Goal: Task Accomplishment & Management: Complete application form

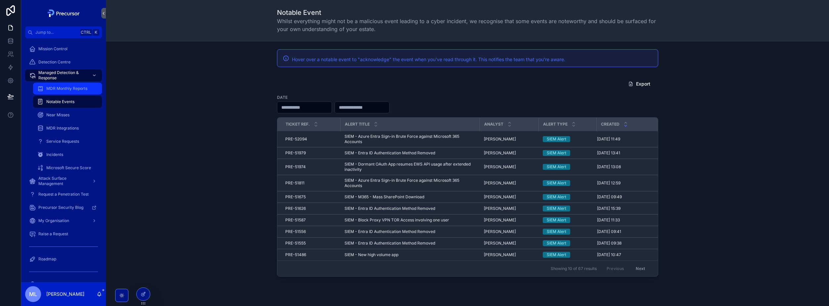
drag, startPoint x: 58, startPoint y: 89, endPoint x: 103, endPoint y: 129, distance: 60.3
click at [58, 89] on span "MDR Monthly Reports" at bounding box center [66, 88] width 41 height 5
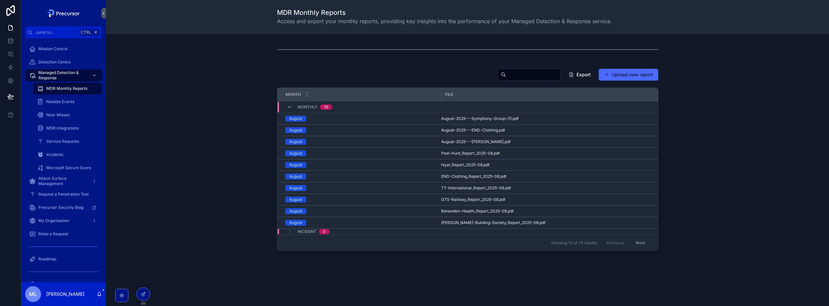
click at [352, 64] on div "Export Upload new report Month File Monthly [DATE] August-2025---Symphony-Group…" at bounding box center [467, 164] width 723 height 263
click at [639, 74] on button "Upload new report" at bounding box center [629, 75] width 60 height 12
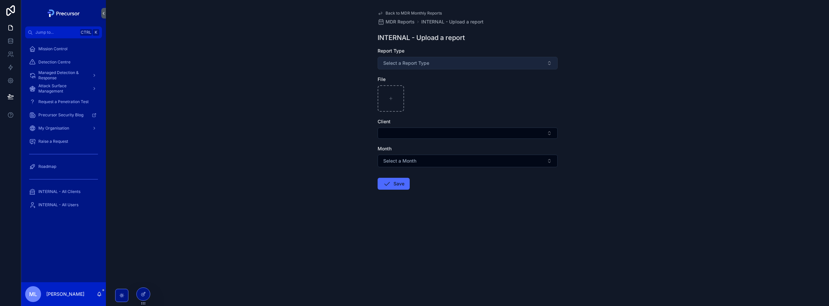
click at [403, 67] on button "Select a Report Type" at bounding box center [468, 63] width 180 height 13
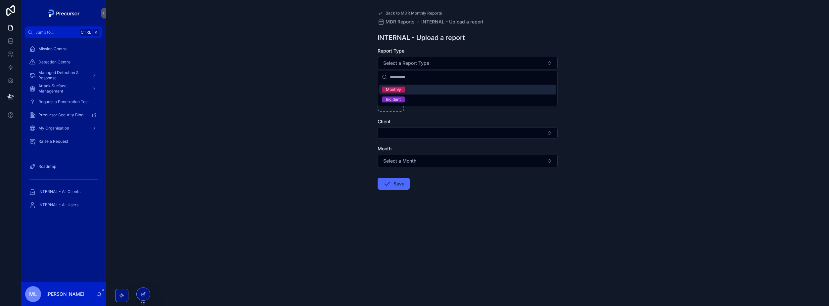
click at [399, 93] on div "Monthly" at bounding box center [467, 90] width 177 height 10
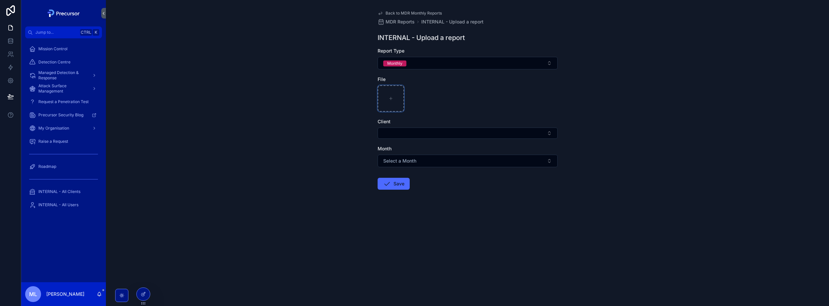
click at [396, 101] on div "scrollable content" at bounding box center [391, 98] width 26 height 26
type input "**********"
click at [430, 133] on button "Select Button" at bounding box center [468, 133] width 180 height 11
type input "**"
click at [408, 158] on span "Go-Ahead" at bounding box center [404, 161] width 22 height 7
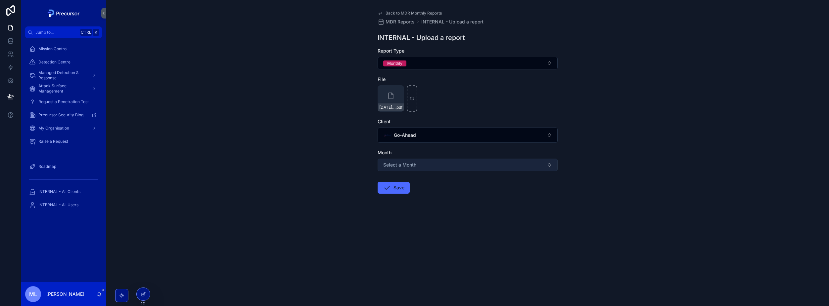
click at [408, 163] on span "Select a Month" at bounding box center [399, 165] width 33 height 7
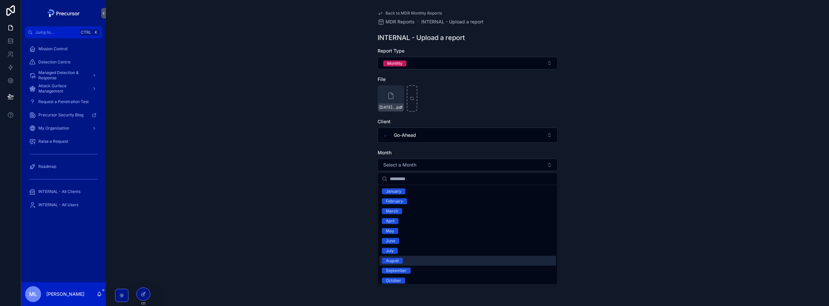
click at [404, 265] on div "August" at bounding box center [467, 261] width 177 height 10
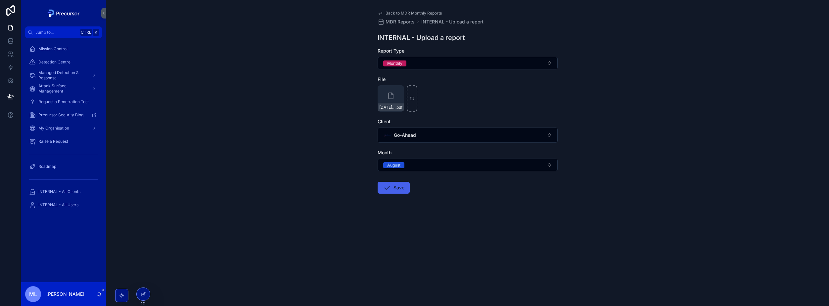
click at [393, 189] on button "Save" at bounding box center [394, 188] width 32 height 12
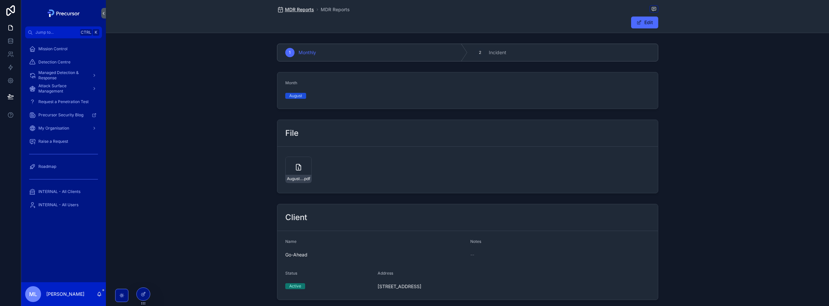
click at [298, 10] on span "MDR Reports" at bounding box center [299, 9] width 29 height 7
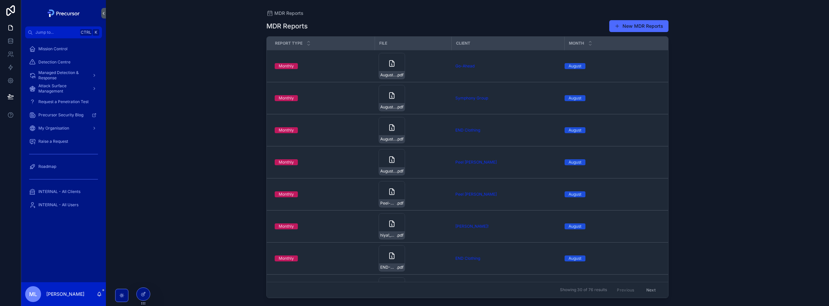
click at [609, 32] on div "New MDR Reports" at bounding box center [636, 26] width 65 height 13
drag, startPoint x: 70, startPoint y: 86, endPoint x: 71, endPoint y: 80, distance: 6.7
click at [70, 87] on span "Attack Surface Management" at bounding box center [62, 88] width 48 height 11
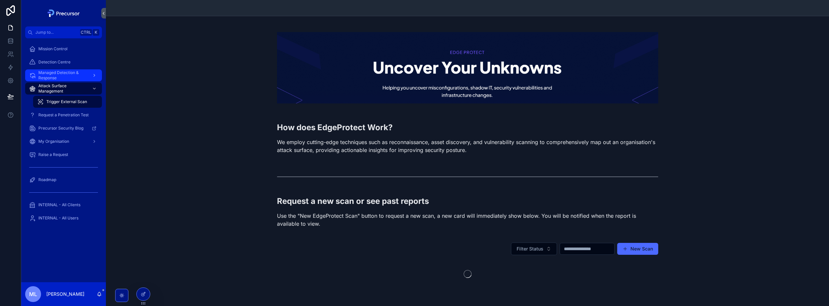
click at [71, 71] on span "Managed Detection & Response" at bounding box center [62, 75] width 48 height 11
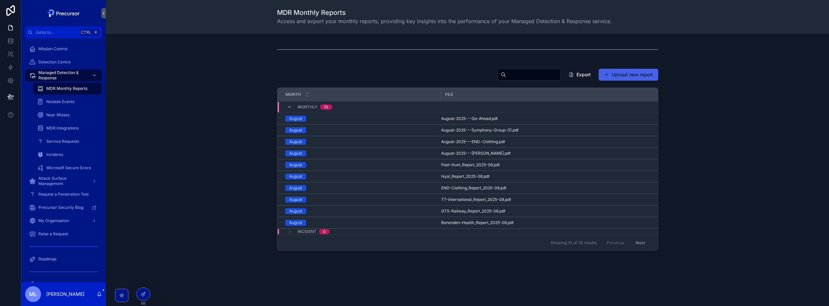
click at [642, 80] on button "Upload new report" at bounding box center [629, 75] width 60 height 12
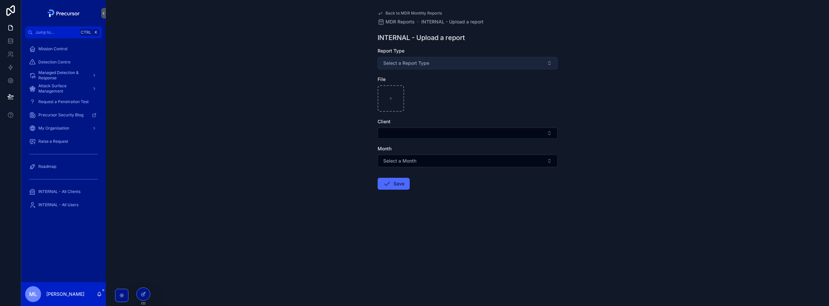
click at [399, 62] on span "Select a Report Type" at bounding box center [406, 63] width 46 height 7
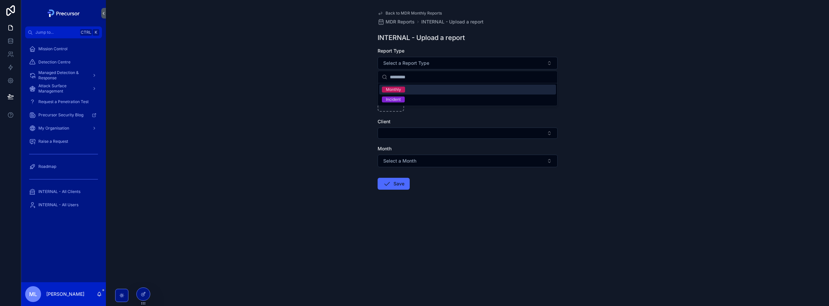
click at [406, 90] on div "Monthly" at bounding box center [467, 90] width 177 height 10
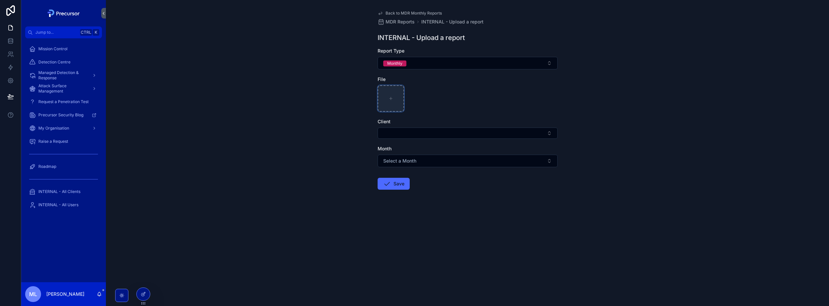
click at [398, 90] on div "scrollable content" at bounding box center [391, 98] width 26 height 26
type input "**********"
click at [422, 136] on button "Select Button" at bounding box center [468, 133] width 180 height 11
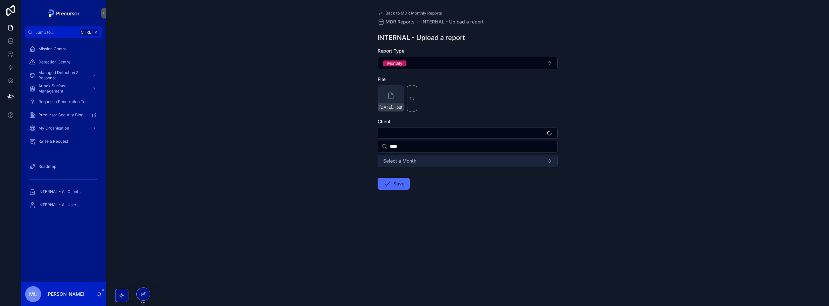
type input "****"
click at [414, 164] on span "Select a Month" at bounding box center [399, 162] width 33 height 7
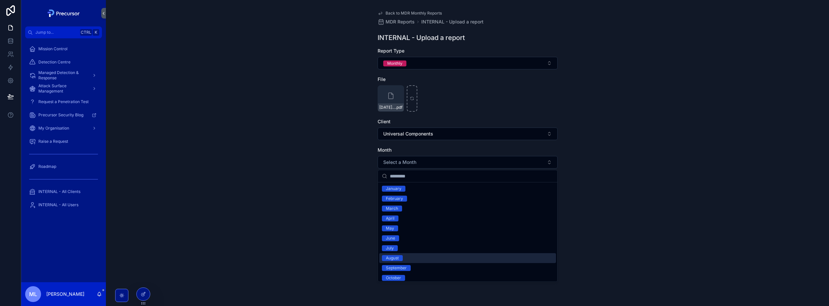
click at [396, 256] on div "August" at bounding box center [392, 259] width 13 height 6
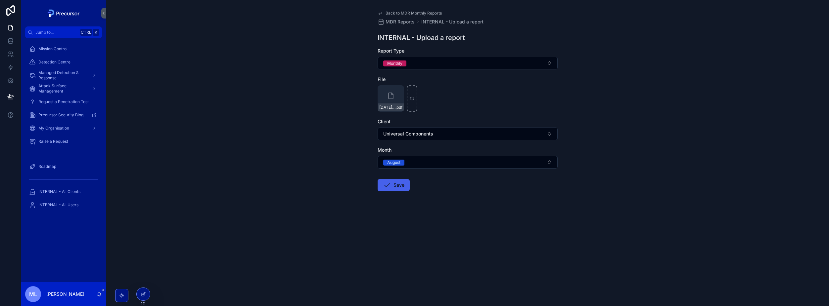
click at [396, 187] on button "Save" at bounding box center [394, 185] width 32 height 12
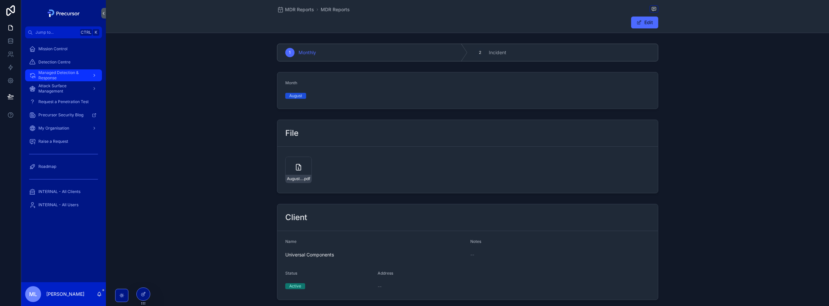
click at [82, 73] on span "Managed Detection & Response" at bounding box center [62, 75] width 48 height 11
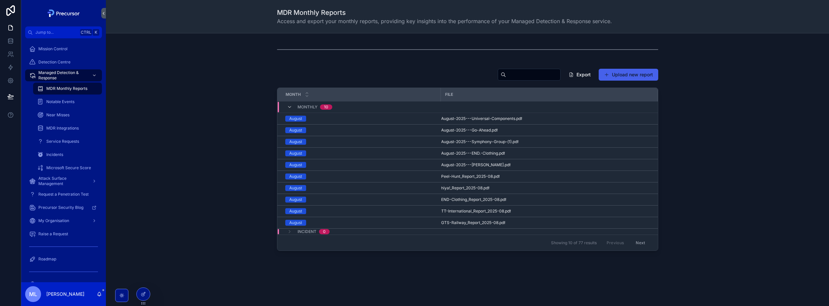
click at [624, 70] on button "Upload new report" at bounding box center [629, 75] width 60 height 12
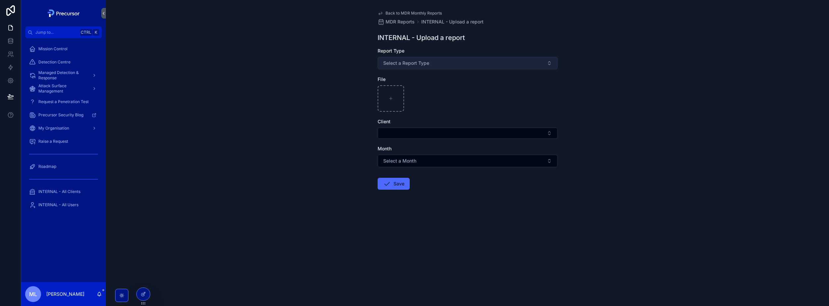
click at [389, 59] on button "Select a Report Type" at bounding box center [468, 63] width 180 height 13
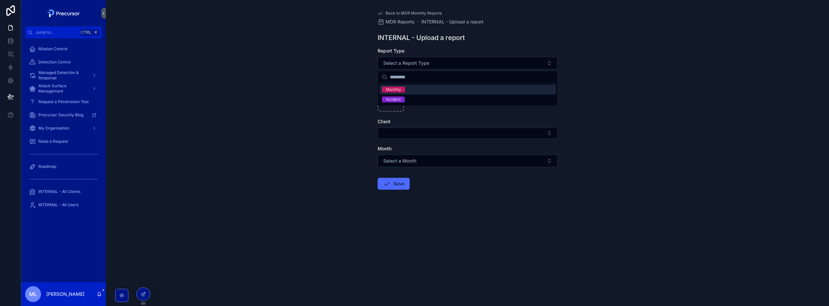
click at [401, 90] on span "Monthly" at bounding box center [393, 90] width 23 height 6
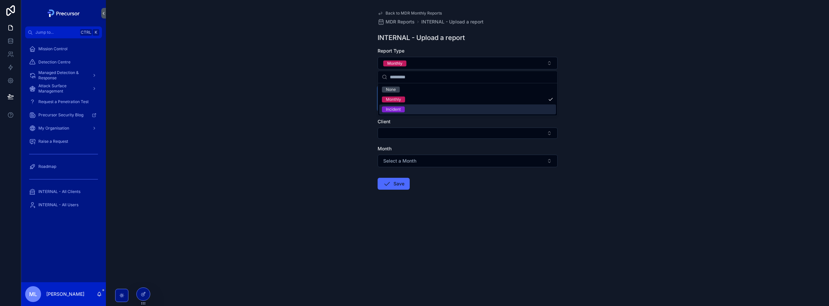
click at [390, 105] on div "scrollable content" at bounding box center [391, 98] width 26 height 26
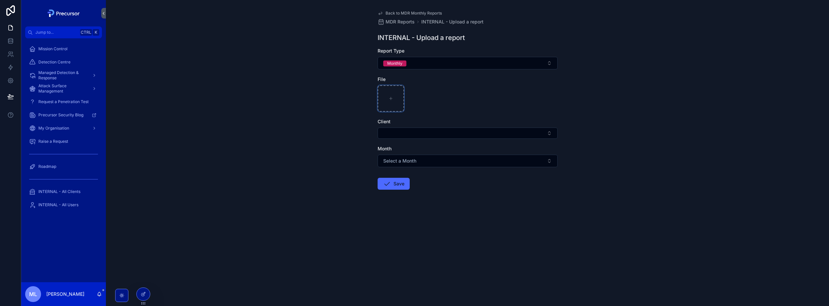
type input "**********"
click at [405, 133] on button "Select Button" at bounding box center [468, 133] width 180 height 11
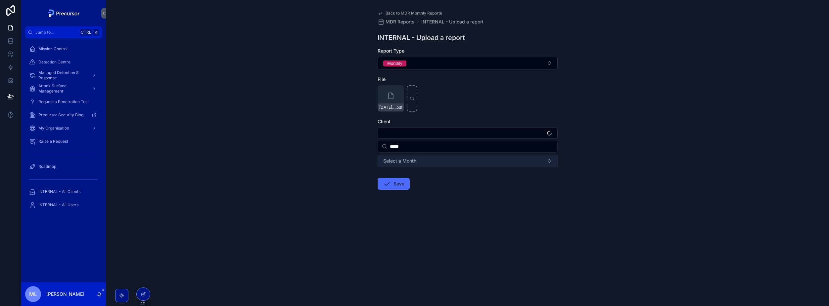
type input "*****"
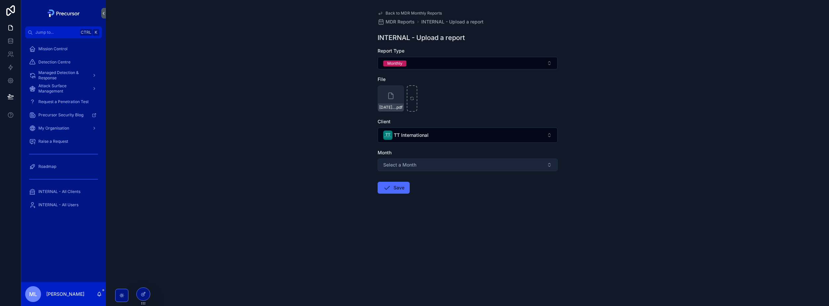
click at [409, 163] on span "Select a Month" at bounding box center [399, 165] width 33 height 7
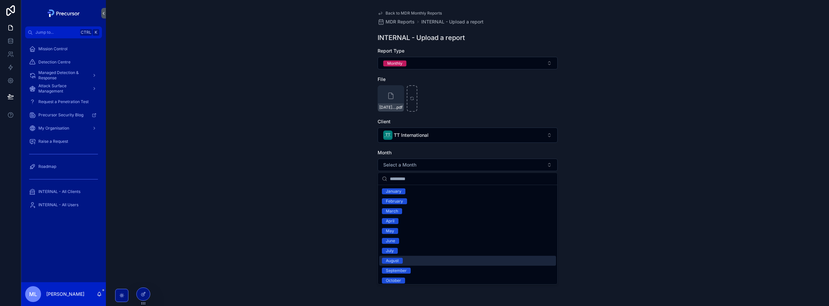
click at [400, 263] on span "August" at bounding box center [392, 261] width 21 height 6
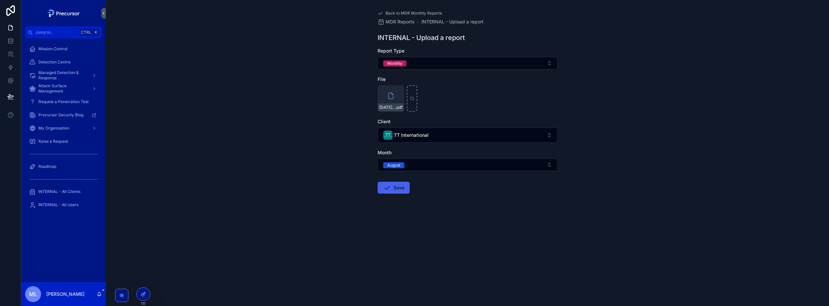
click at [396, 194] on button "Save" at bounding box center [394, 188] width 32 height 12
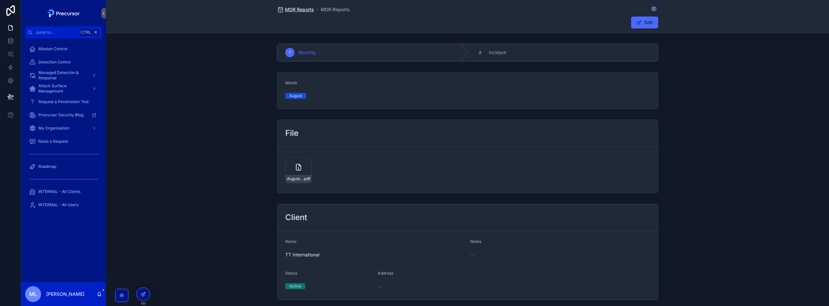
click at [300, 11] on span "MDR Reports" at bounding box center [299, 9] width 29 height 7
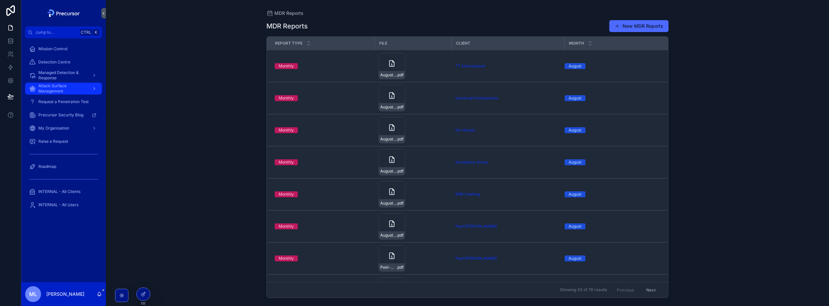
click at [66, 87] on span "Attack Surface Management" at bounding box center [62, 88] width 48 height 11
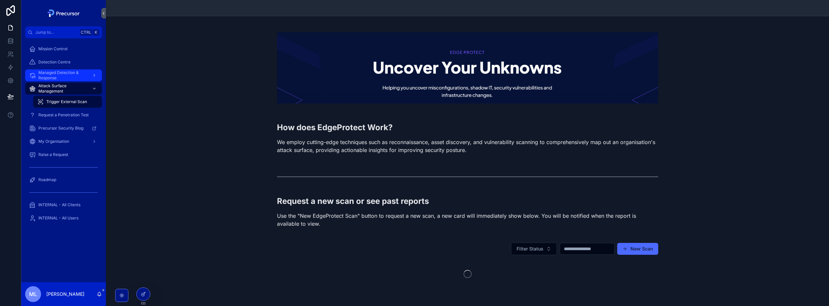
click at [66, 74] on span "Managed Detection & Response" at bounding box center [62, 75] width 48 height 11
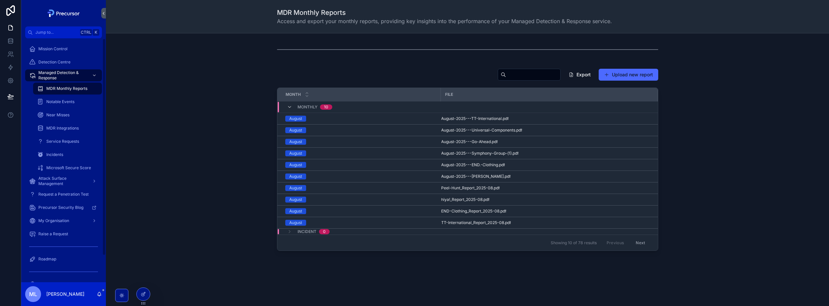
click at [69, 91] on div "MDR Monthly Reports" at bounding box center [67, 88] width 61 height 11
click at [615, 72] on button "Upload new report" at bounding box center [629, 75] width 60 height 12
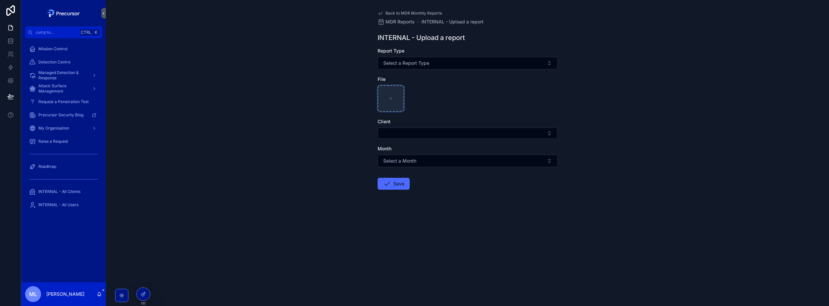
click at [396, 94] on div "scrollable content" at bounding box center [391, 98] width 26 height 26
type input "**********"
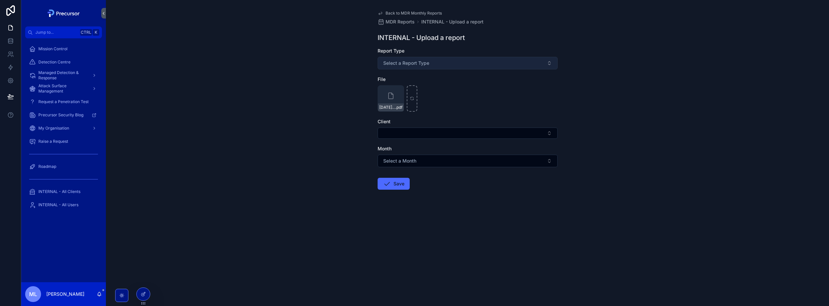
click at [435, 61] on button "Select a Report Type" at bounding box center [468, 63] width 180 height 13
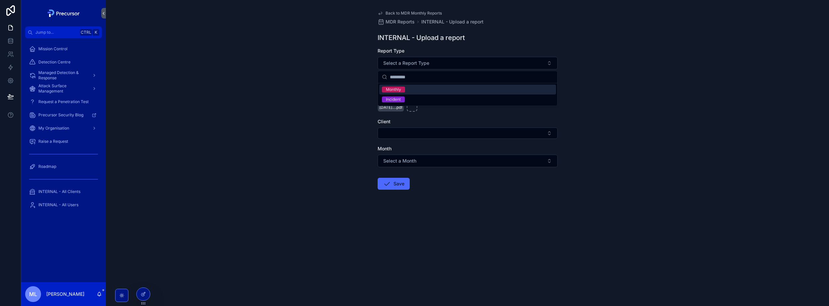
click at [393, 91] on div "Monthly" at bounding box center [393, 90] width 15 height 6
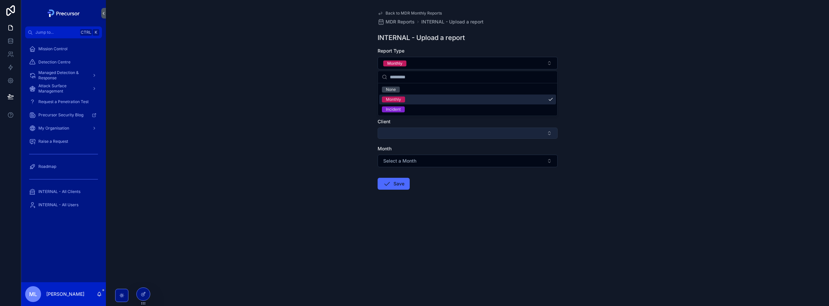
click at [404, 131] on button "Select Button" at bounding box center [468, 133] width 180 height 11
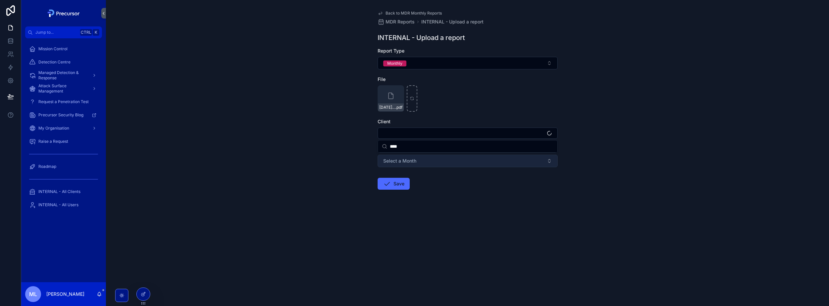
type input "****"
click at [426, 158] on button "Select a Month" at bounding box center [468, 161] width 180 height 13
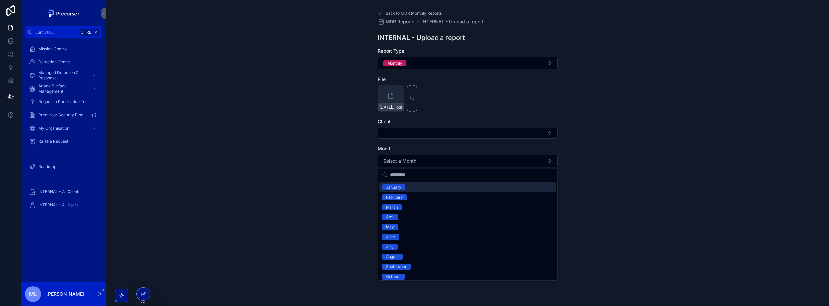
click at [424, 143] on form "Report Type Monthly File [DATE] - Nuclera .pdf Client Month Select a Month Save" at bounding box center [468, 140] width 180 height 185
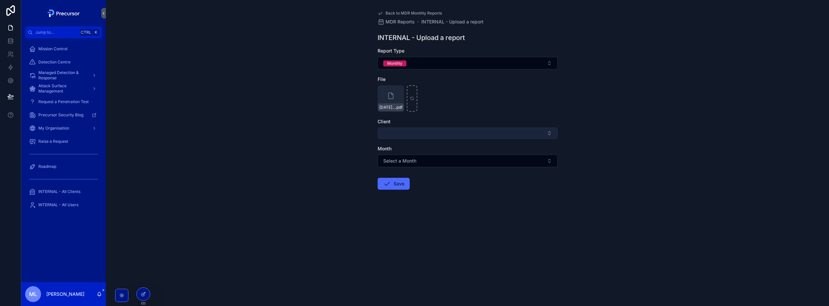
click at [425, 138] on button "Select Button" at bounding box center [468, 133] width 180 height 11
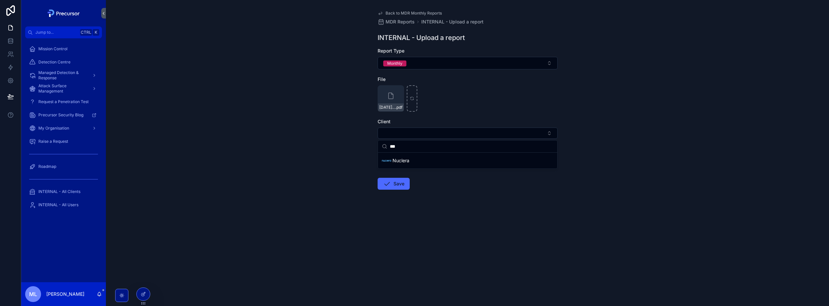
click at [416, 146] on input "***" at bounding box center [472, 147] width 164 height 12
type input "***"
click at [409, 159] on span "Nuclera" at bounding box center [401, 161] width 17 height 7
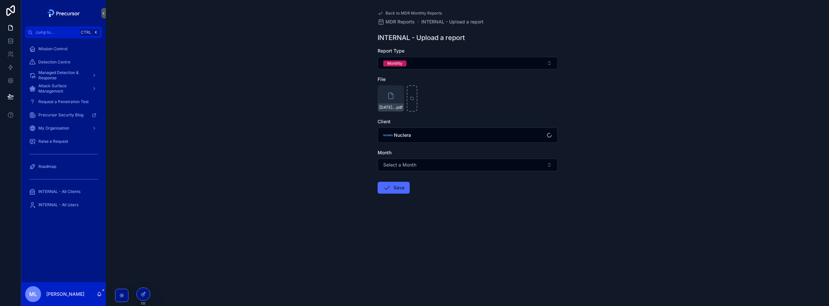
click at [412, 165] on span "Select a Month" at bounding box center [399, 165] width 33 height 7
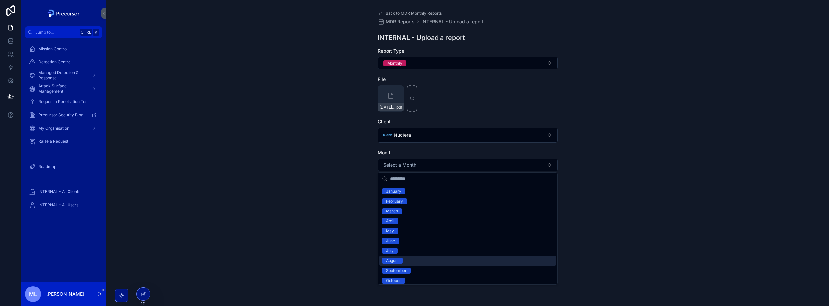
click at [407, 258] on div "August" at bounding box center [467, 261] width 177 height 10
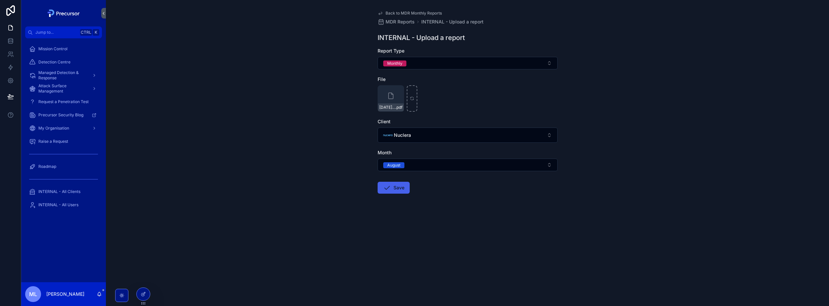
click at [398, 187] on button "Save" at bounding box center [394, 188] width 32 height 12
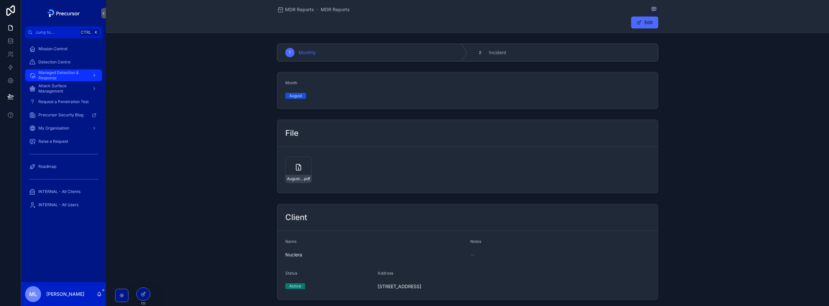
click at [63, 74] on span "Managed Detection & Response" at bounding box center [62, 75] width 48 height 11
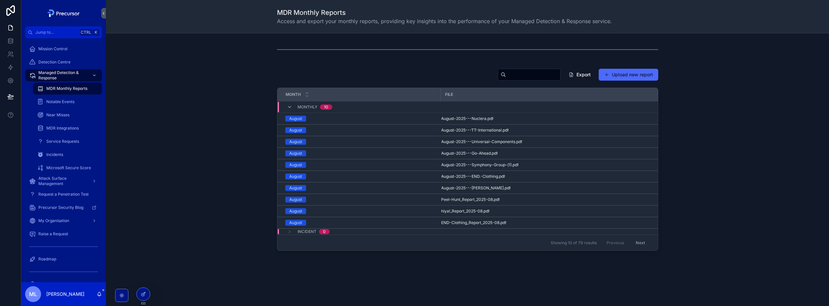
click at [634, 245] on button "Next" at bounding box center [640, 243] width 19 height 10
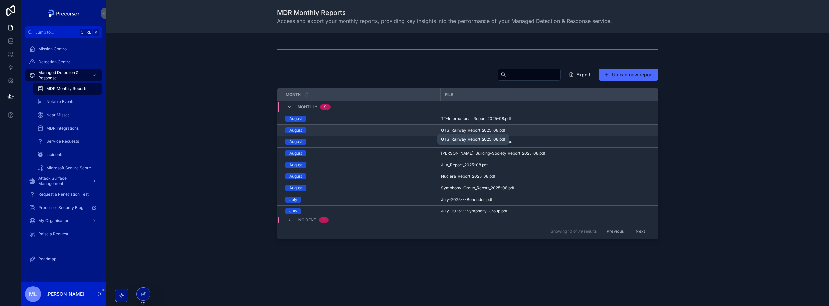
click at [482, 130] on span "GTS-Railway_Report_2025-08" at bounding box center [469, 130] width 57 height 5
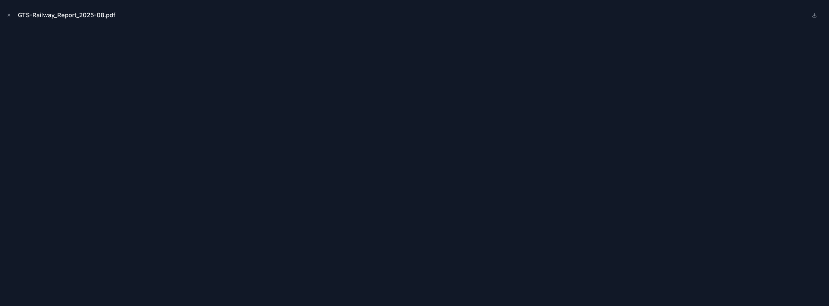
click at [9, 15] on icon "Close modal" at bounding box center [9, 15] width 5 height 5
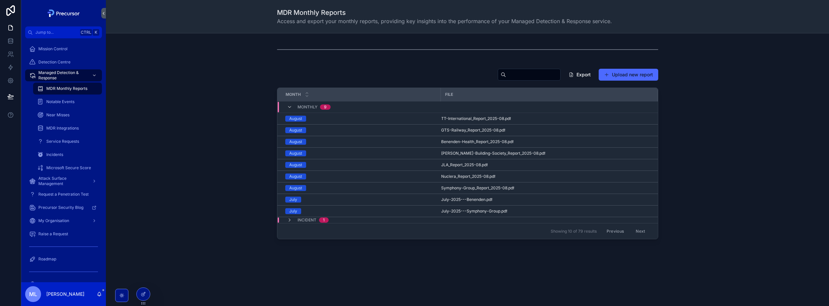
click at [617, 234] on button "Previous" at bounding box center [615, 231] width 26 height 10
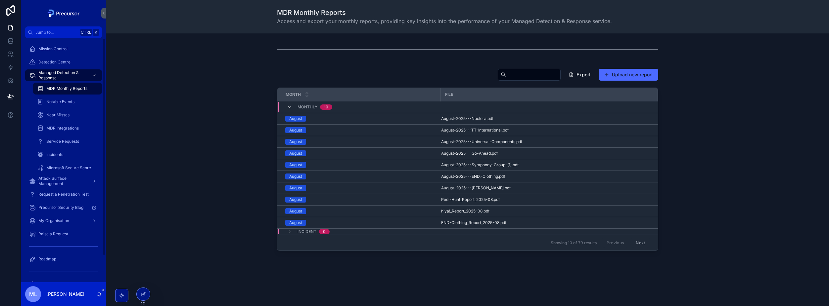
drag, startPoint x: 250, startPoint y: 69, endPoint x: 325, endPoint y: 86, distance: 76.8
click at [250, 69] on div "Export Upload new report Month File Monthly [DATE] August-2025---Nuclera .pdf A…" at bounding box center [467, 160] width 713 height 188
click at [143, 294] on icon at bounding box center [143, 294] width 5 height 5
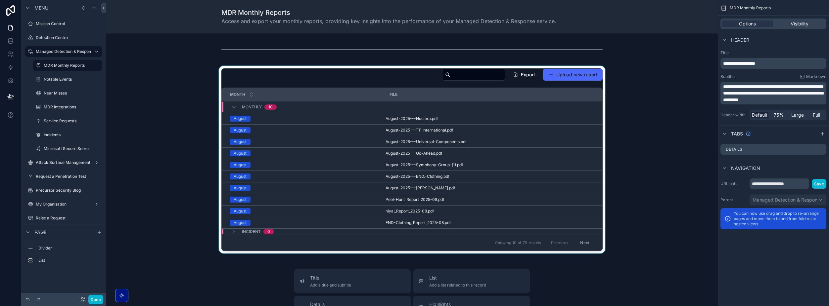
click at [343, 80] on div "scrollable content" at bounding box center [411, 160] width 601 height 188
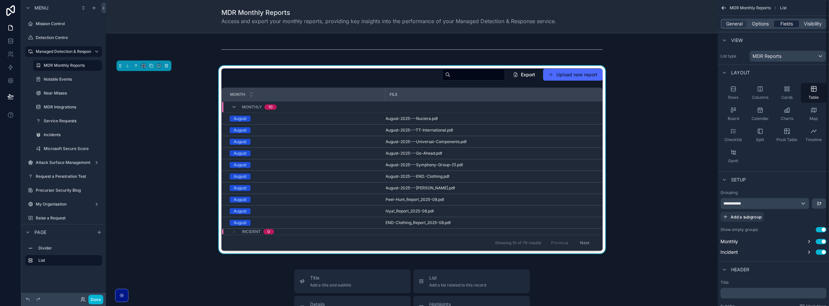
click at [789, 23] on span "Fields" at bounding box center [786, 24] width 13 height 7
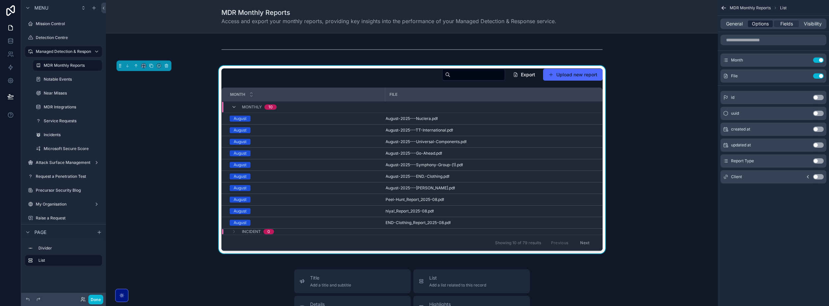
click at [751, 21] on div "Options" at bounding box center [760, 24] width 25 height 7
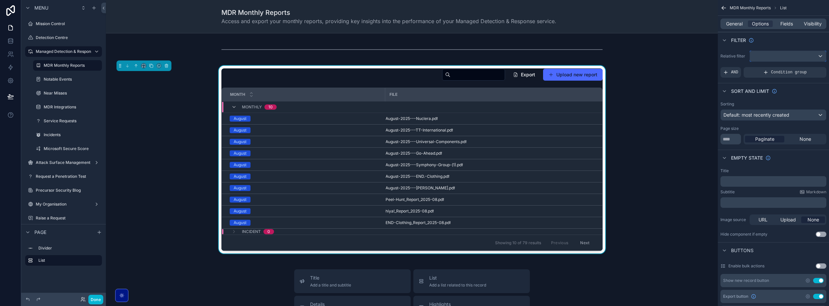
click at [760, 61] on div "scrollable content" at bounding box center [788, 56] width 76 height 11
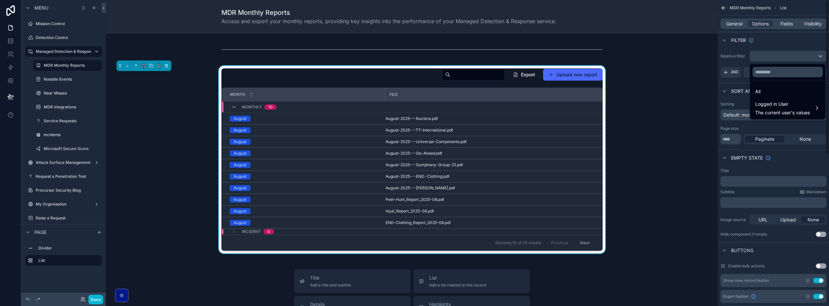
click at [765, 52] on div "scrollable content" at bounding box center [414, 153] width 829 height 306
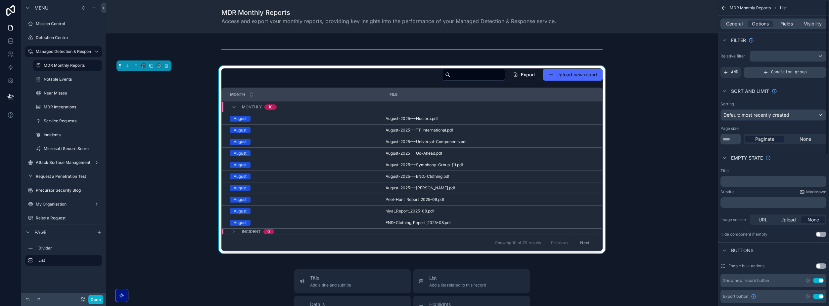
click at [763, 70] on div "Condition group" at bounding box center [785, 72] width 83 height 11
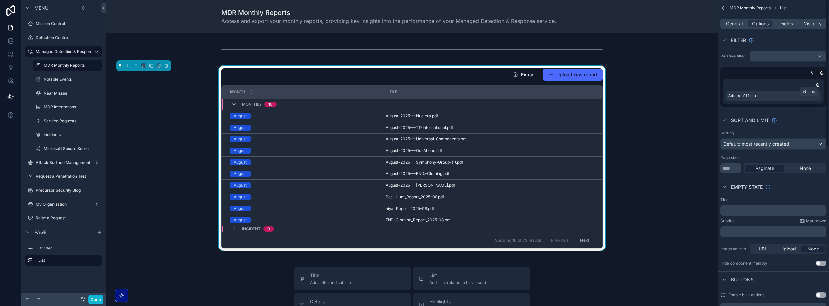
click at [765, 93] on div "Add a filter" at bounding box center [773, 96] width 95 height 11
click at [805, 92] on icon "scrollable content" at bounding box center [805, 92] width 4 height 4
click at [670, 87] on span "Select a field" at bounding box center [659, 86] width 28 height 6
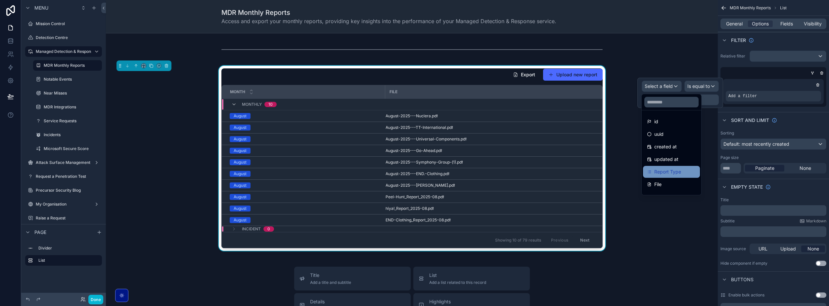
click at [671, 174] on span "Report Type" at bounding box center [667, 172] width 27 height 8
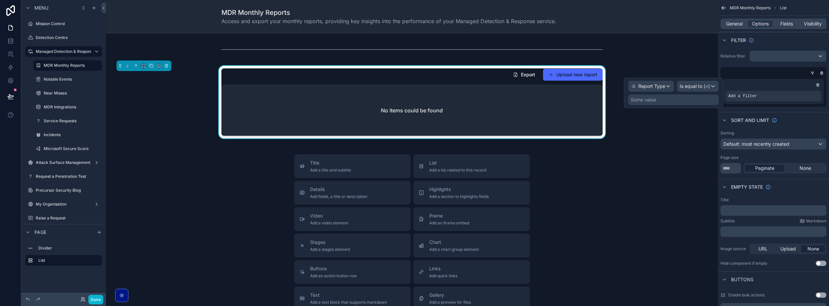
click at [685, 97] on div "Some value" at bounding box center [673, 100] width 91 height 11
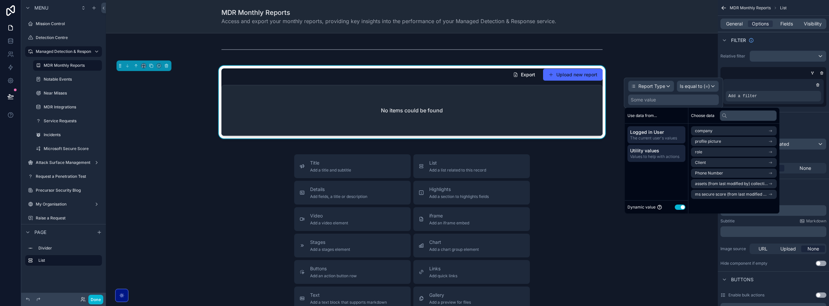
click at [655, 152] on span "Utility values" at bounding box center [656, 151] width 53 height 7
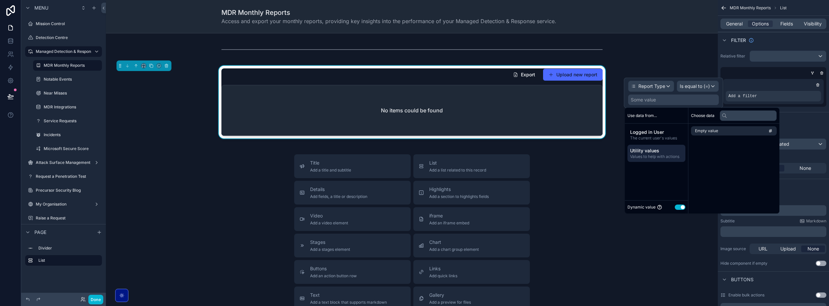
click at [682, 208] on button "Use setting" at bounding box center [680, 207] width 11 height 5
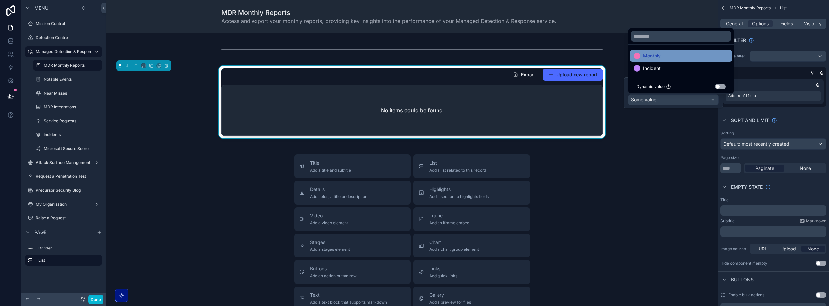
click at [657, 58] on span "Monthly" at bounding box center [652, 56] width 18 height 8
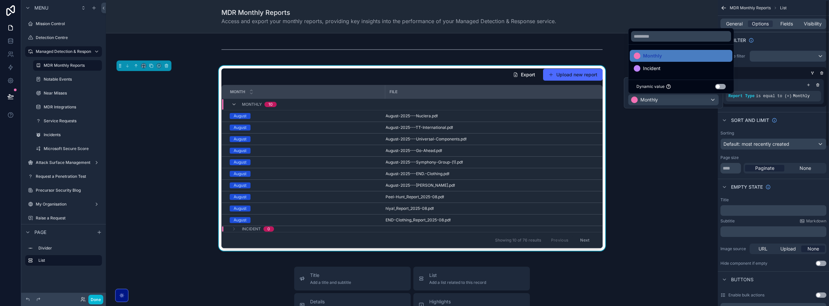
click at [759, 70] on div "scrollable content" at bounding box center [772, 73] width 106 height 7
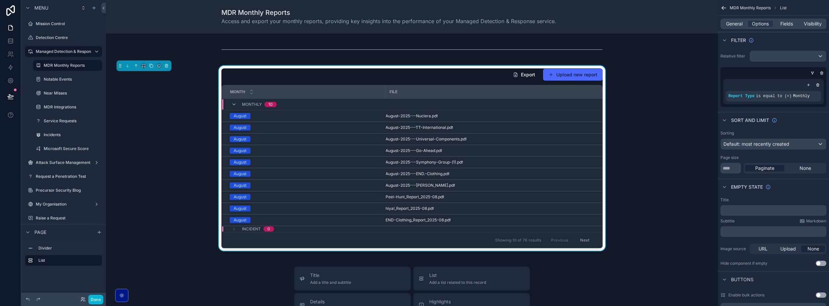
click at [104, 298] on div "Done" at bounding box center [63, 299] width 85 height 13
click at [102, 299] on button "Done" at bounding box center [95, 300] width 15 height 10
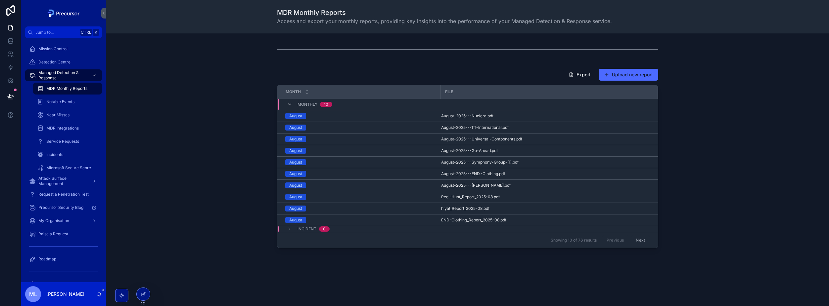
click at [631, 239] on button "Next" at bounding box center [640, 240] width 19 height 10
click at [240, 110] on div "Export Upload new report Month File Monthly [DATE] TT-International_Report_2025…" at bounding box center [467, 158] width 713 height 185
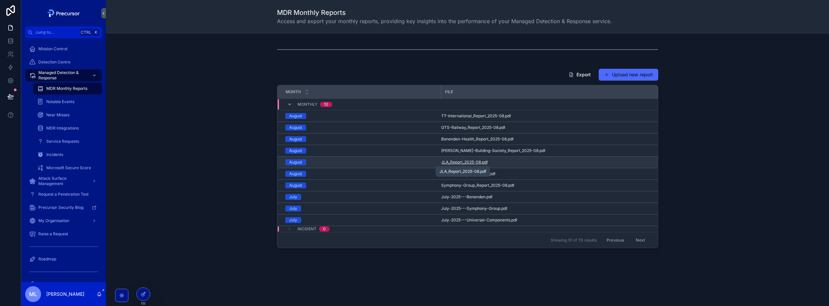
click at [474, 164] on span "JLA_Report_2025-08" at bounding box center [461, 162] width 40 height 5
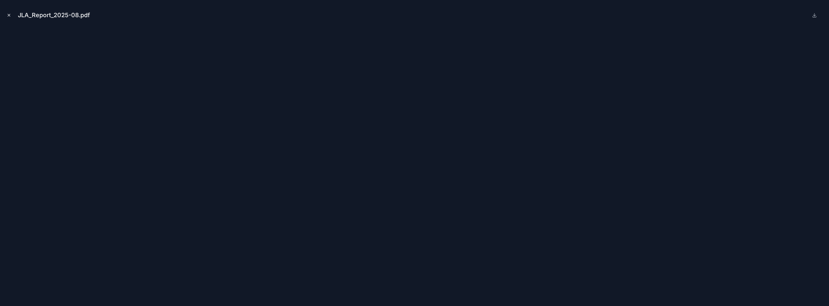
click at [8, 16] on icon "Close modal" at bounding box center [9, 15] width 5 height 5
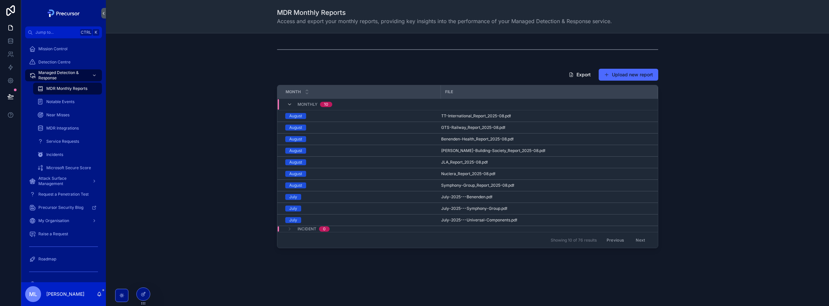
drag, startPoint x: 357, startPoint y: 51, endPoint x: 347, endPoint y: 18, distance: 34.0
click at [357, 51] on div "scrollable content" at bounding box center [467, 49] width 381 height 17
click at [529, 73] on div "Export Upload new report" at bounding box center [467, 75] width 381 height 13
click at [615, 239] on button "Previous" at bounding box center [615, 240] width 26 height 10
click at [228, 89] on div "Export Upload new report Month File Monthly [DATE] August-2025---Nuclera .pdf A…" at bounding box center [467, 158] width 713 height 185
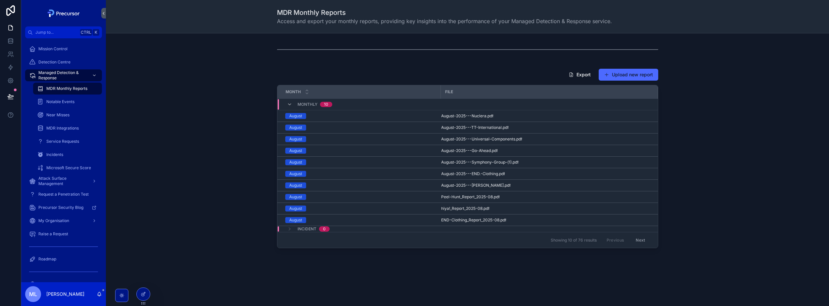
drag, startPoint x: 504, startPoint y: 64, endPoint x: 507, endPoint y: 69, distance: 4.9
click at [505, 64] on div "Export Upload new report Month File Monthly [DATE] August-2025---Nuclera .pdf A…" at bounding box center [467, 163] width 723 height 260
drag, startPoint x: 617, startPoint y: 240, endPoint x: 599, endPoint y: 212, distance: 33.3
click at [617, 240] on div "Previous Next" at bounding box center [626, 240] width 48 height 10
click at [620, 77] on button "Upload new report" at bounding box center [629, 75] width 60 height 12
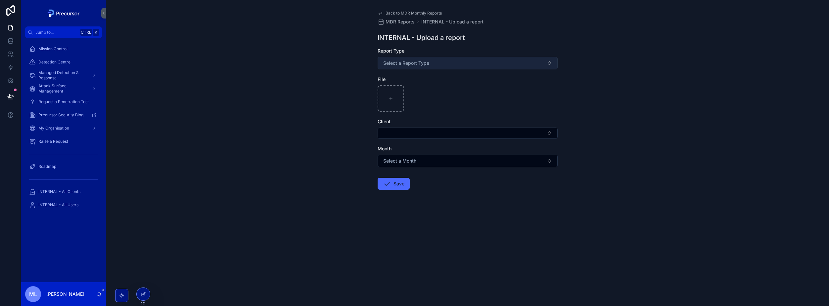
click at [406, 62] on span "Select a Report Type" at bounding box center [406, 63] width 46 height 7
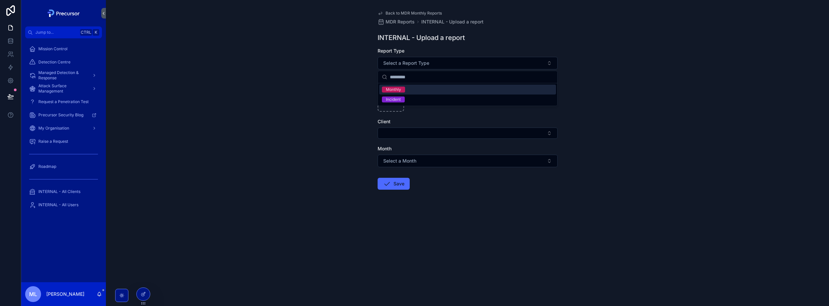
click at [401, 89] on span "Monthly" at bounding box center [393, 90] width 23 height 6
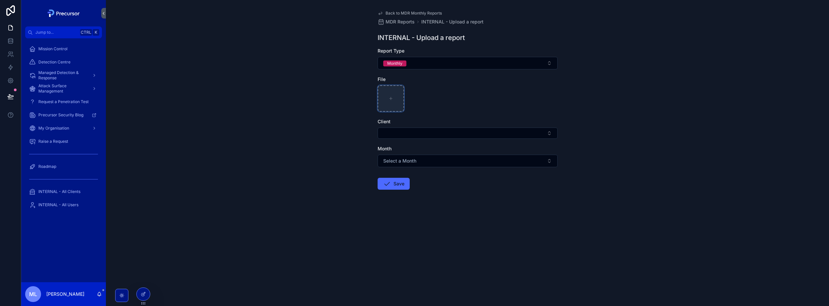
click at [382, 91] on div "scrollable content" at bounding box center [391, 98] width 26 height 26
type input "**********"
click at [444, 135] on button "Select Button" at bounding box center [468, 133] width 180 height 11
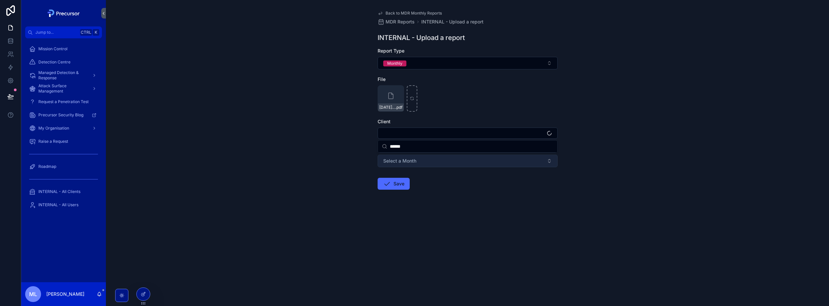
type input "******"
click at [424, 157] on button "Select a Month" at bounding box center [468, 161] width 180 height 13
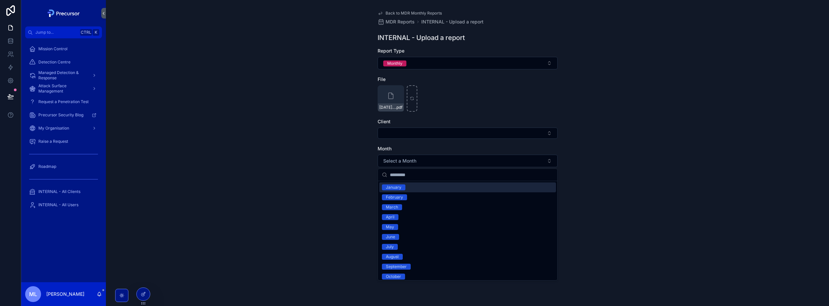
click at [418, 140] on form "Report Type Monthly File [DATE] - The [PERSON_NAME] .pdf Client Month Select a …" at bounding box center [468, 140] width 180 height 185
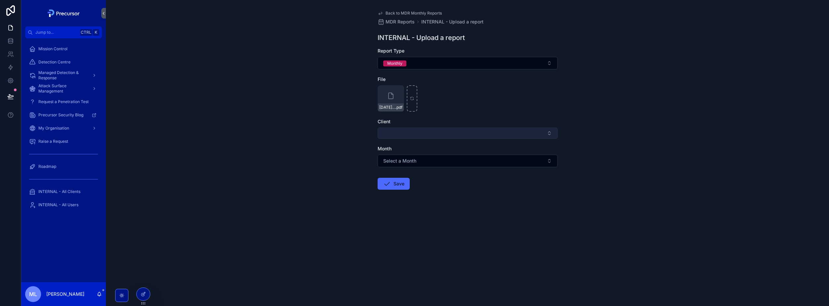
click at [418, 136] on button "Select Button" at bounding box center [468, 133] width 180 height 11
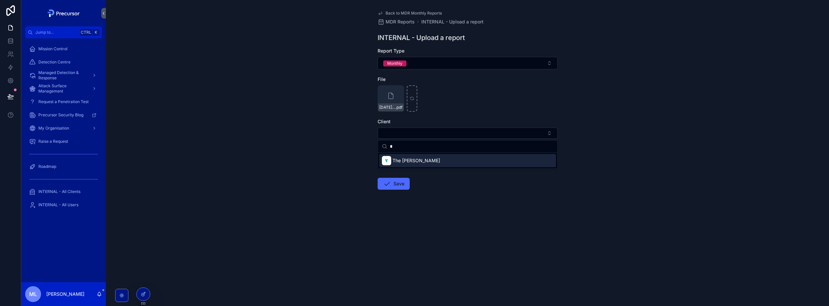
type input "*"
click at [401, 160] on span "Select a Month" at bounding box center [399, 161] width 33 height 7
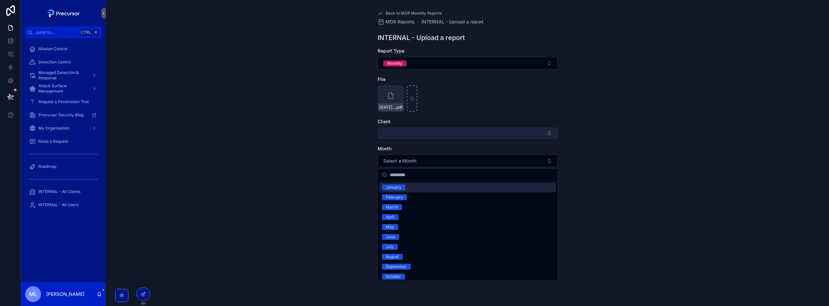
click at [414, 135] on button "Select Button" at bounding box center [468, 133] width 180 height 11
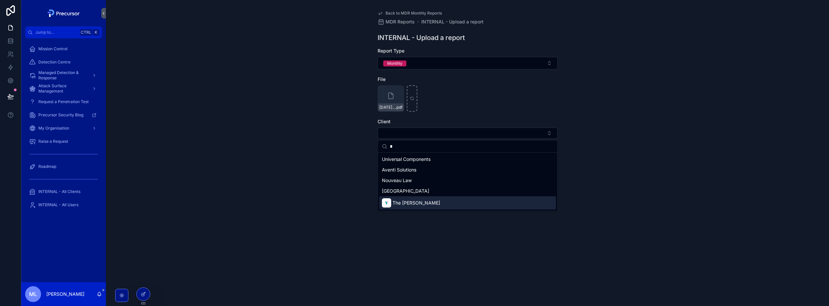
type input "*"
click at [409, 205] on span "The [PERSON_NAME]" at bounding box center [417, 203] width 48 height 7
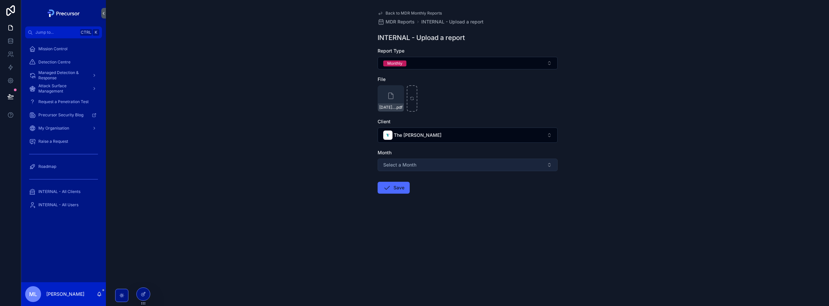
click at [406, 162] on span "Select a Month" at bounding box center [399, 165] width 33 height 7
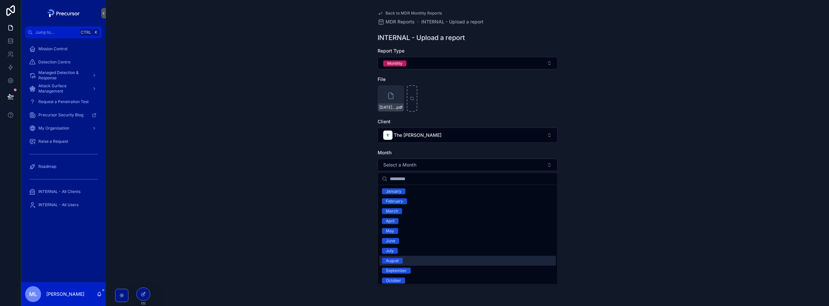
click at [397, 260] on div "August" at bounding box center [392, 261] width 13 height 6
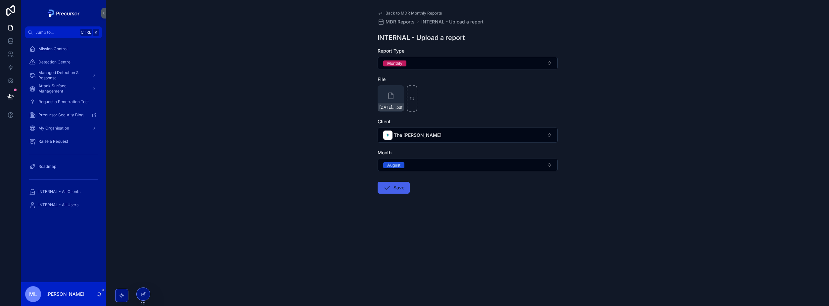
click at [391, 187] on button "Save" at bounding box center [394, 188] width 32 height 12
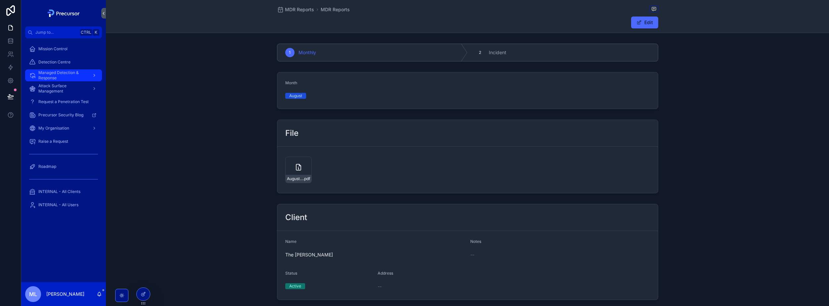
click at [54, 76] on span "Managed Detection & Response" at bounding box center [62, 75] width 48 height 11
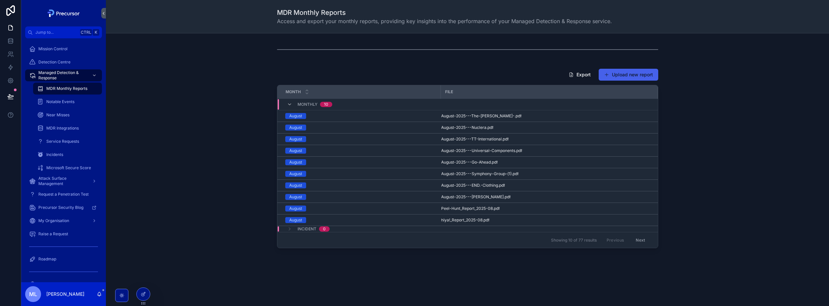
click at [633, 75] on button "Upload new report" at bounding box center [629, 75] width 60 height 12
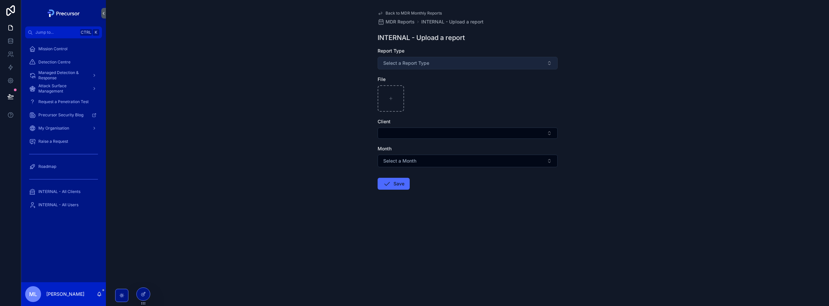
click at [438, 63] on button "Select a Report Type" at bounding box center [468, 63] width 180 height 13
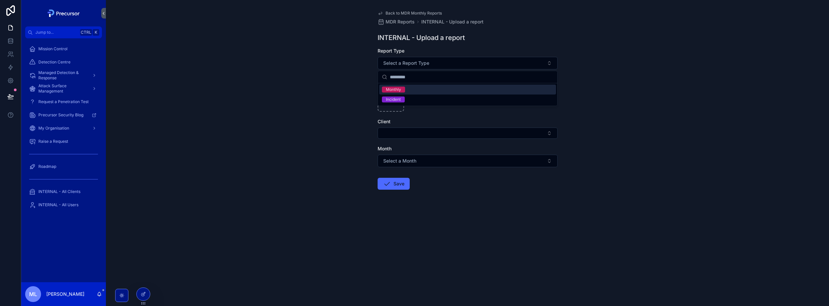
click at [393, 88] on div "Monthly" at bounding box center [393, 90] width 15 height 6
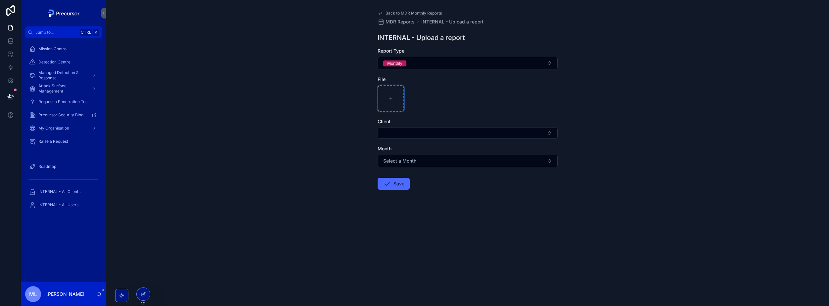
click at [391, 102] on div "scrollable content" at bounding box center [391, 98] width 26 height 26
type input "**********"
click at [404, 126] on div "Client" at bounding box center [468, 128] width 180 height 21
click at [405, 131] on button "Select Button" at bounding box center [468, 133] width 180 height 11
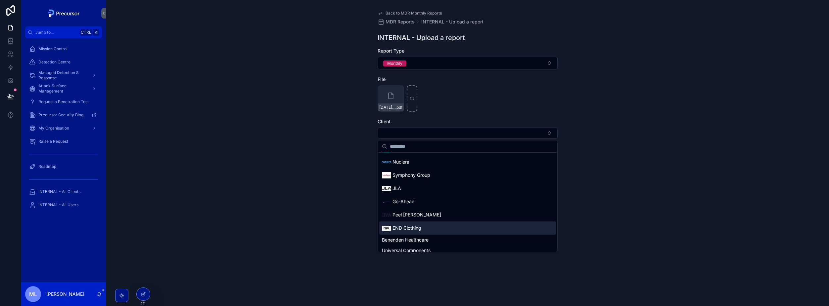
scroll to position [66, 0]
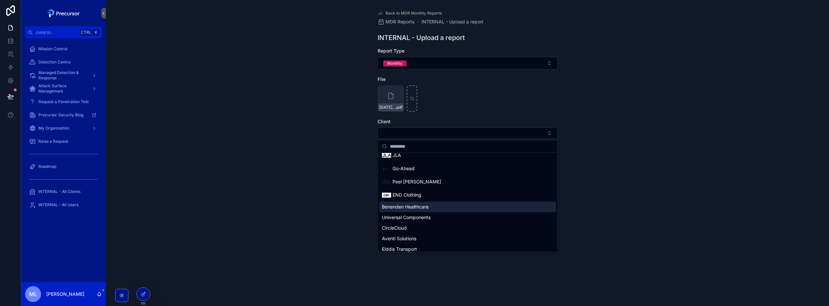
click at [412, 208] on span "Benenden Healthcare" at bounding box center [405, 207] width 47 height 7
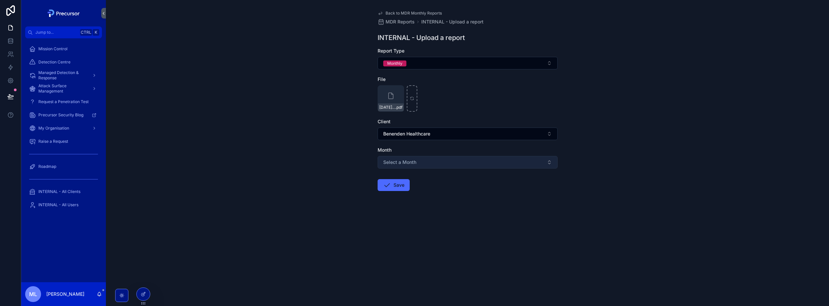
click at [407, 160] on span "Select a Month" at bounding box center [399, 162] width 33 height 7
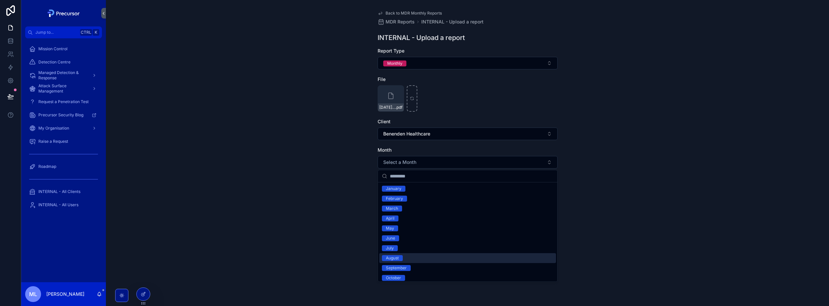
click at [398, 258] on div "August" at bounding box center [392, 259] width 13 height 6
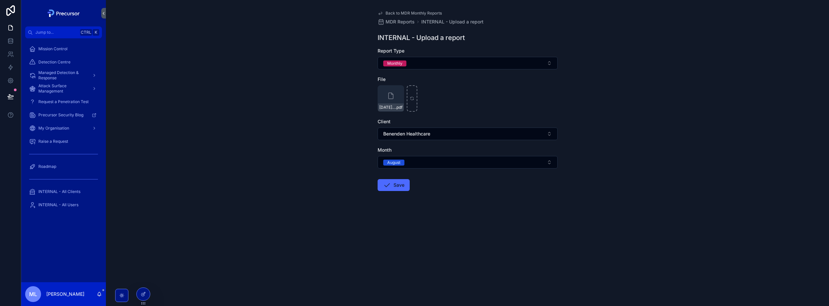
click at [393, 179] on button "Save" at bounding box center [394, 185] width 32 height 12
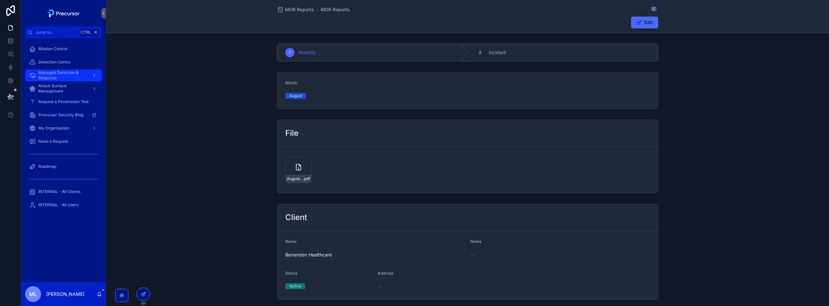
click at [47, 77] on span "Managed Detection & Response" at bounding box center [62, 75] width 48 height 11
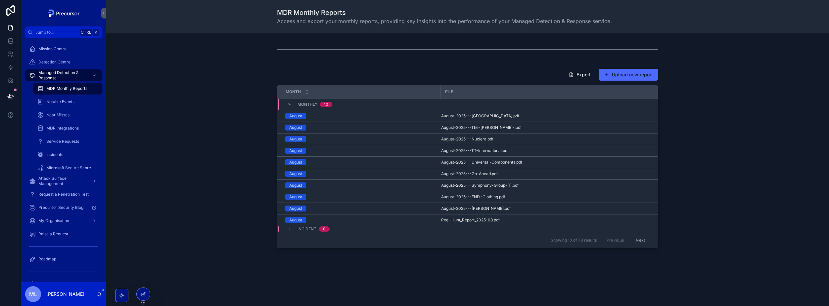
drag, startPoint x: 620, startPoint y: 76, endPoint x: 580, endPoint y: 78, distance: 39.5
click at [620, 76] on button "Upload new report" at bounding box center [629, 75] width 60 height 12
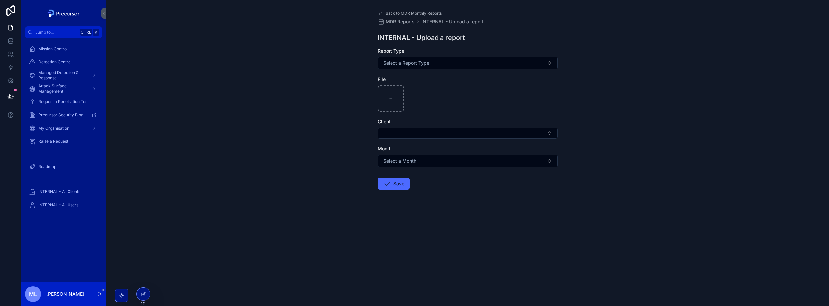
click at [462, 56] on div "Report Type Select a Report Type" at bounding box center [468, 59] width 180 height 22
click at [458, 64] on button "Select a Report Type" at bounding box center [468, 63] width 180 height 13
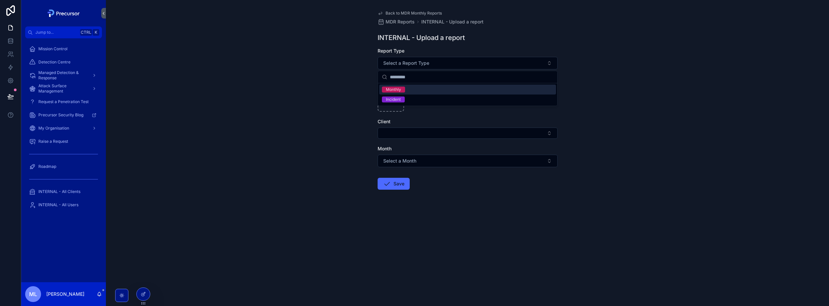
click at [407, 90] on div "Monthly" at bounding box center [467, 90] width 177 height 10
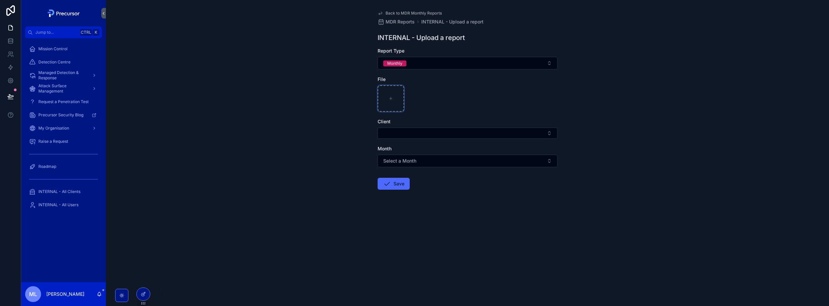
click at [397, 91] on div "scrollable content" at bounding box center [391, 98] width 26 height 26
type input "**********"
click at [459, 135] on button "Select Button" at bounding box center [468, 133] width 180 height 11
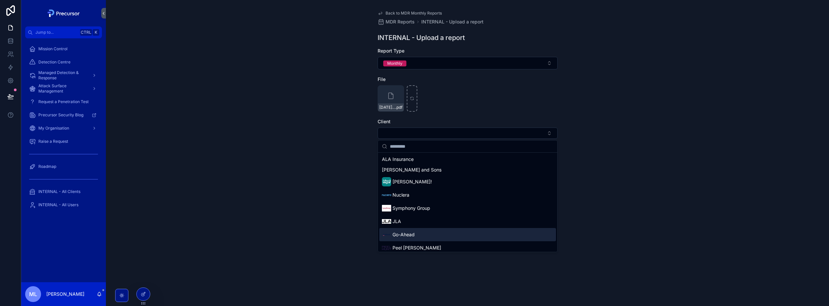
click at [407, 235] on span "Go-Ahead" at bounding box center [404, 235] width 22 height 7
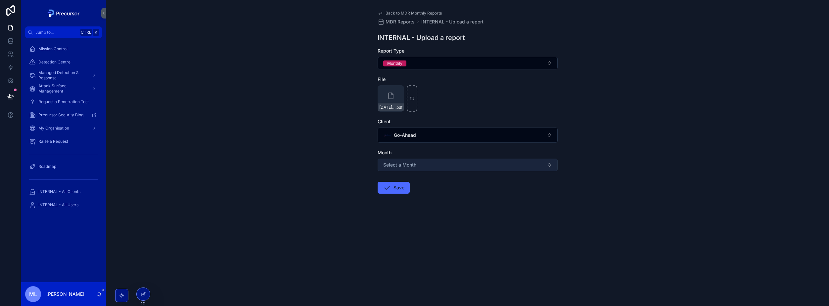
click at [403, 166] on span "Select a Month" at bounding box center [399, 165] width 33 height 7
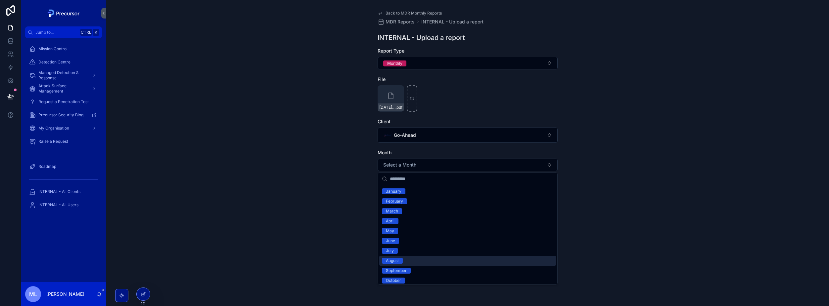
click at [397, 259] on div "August" at bounding box center [392, 261] width 13 height 6
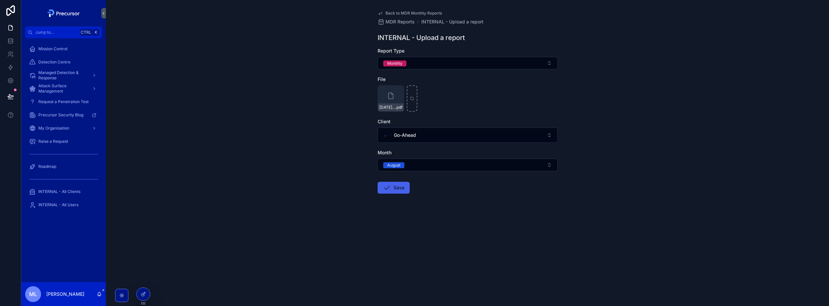
click at [397, 192] on button "Save" at bounding box center [394, 188] width 32 height 12
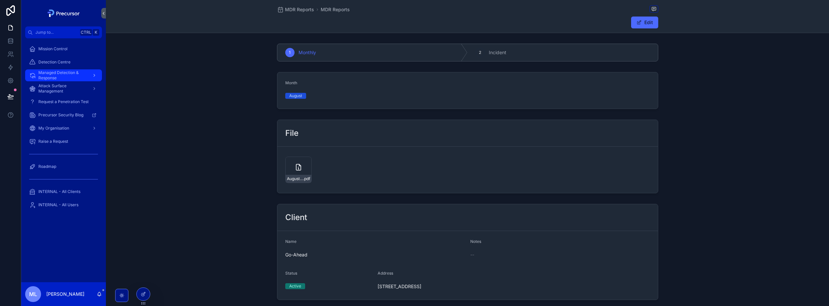
click at [74, 71] on span "Managed Detection & Response" at bounding box center [62, 75] width 48 height 11
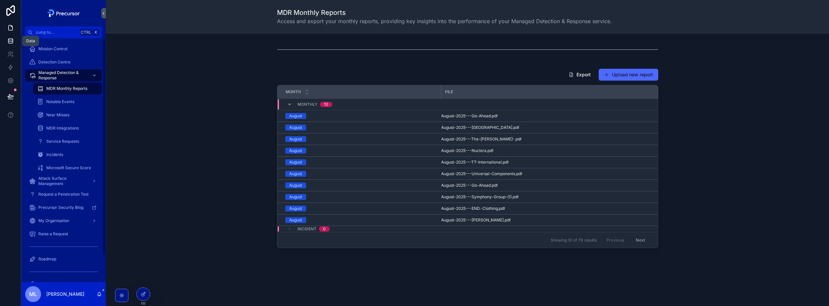
click at [13, 34] on link at bounding box center [10, 40] width 21 height 13
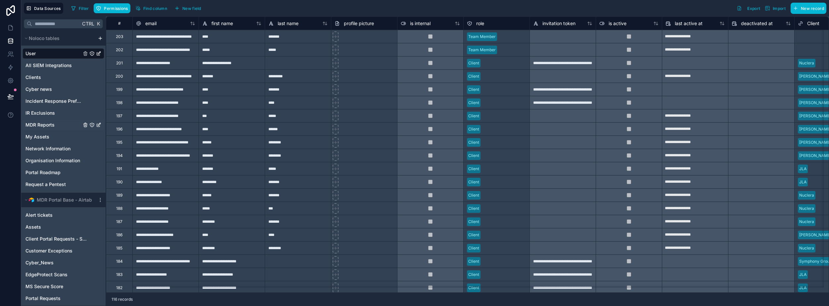
click at [54, 127] on span "MDR Reports" at bounding box center [39, 125] width 29 height 7
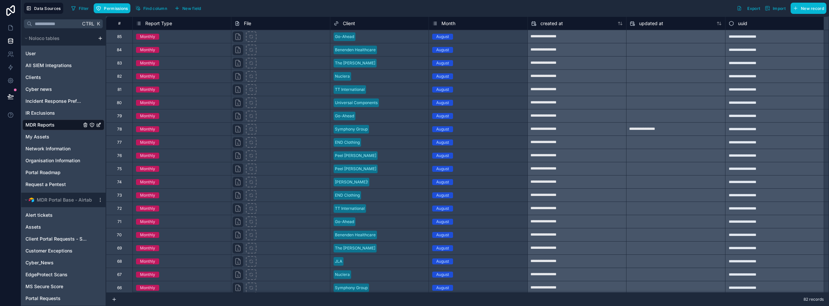
click at [115, 38] on div "85" at bounding box center [119, 36] width 26 height 13
click at [147, 67] on div "Delete row" at bounding box center [144, 64] width 34 height 7
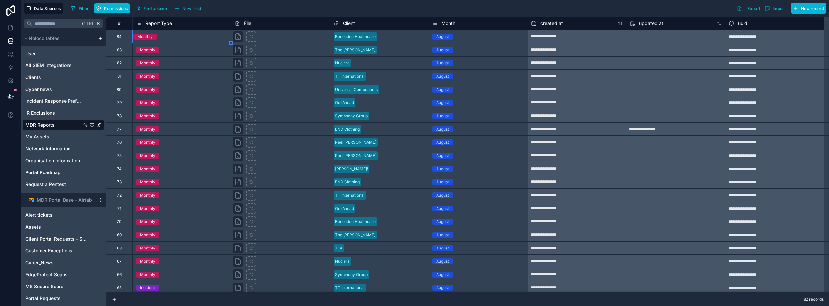
type input "**********"
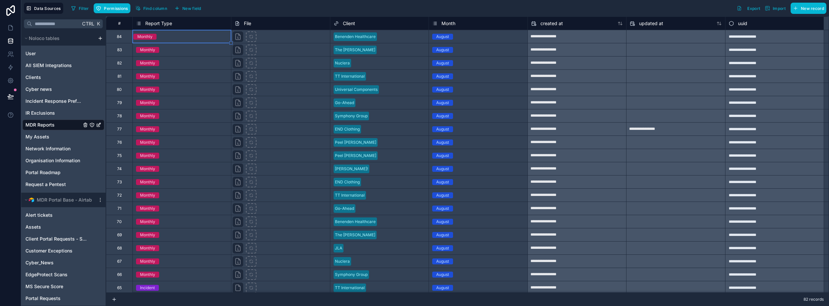
type input "**********"
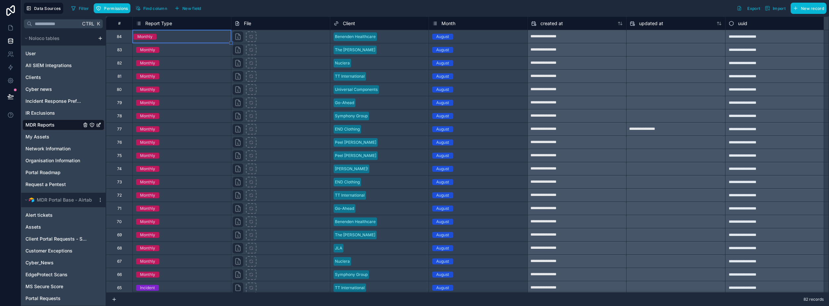
type input "**********"
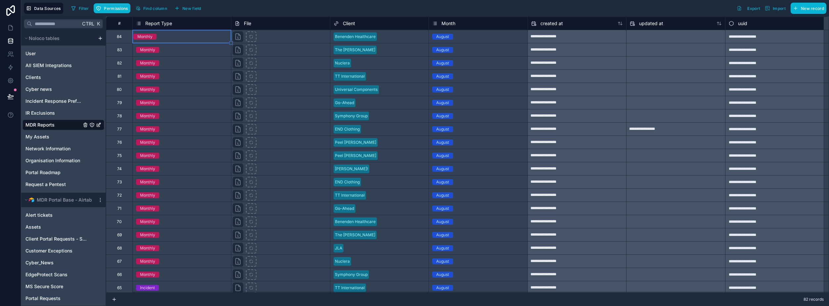
type input "**********"
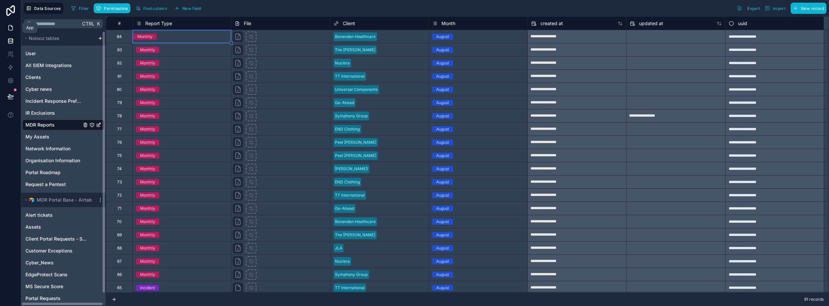
click at [14, 32] on link at bounding box center [10, 27] width 21 height 13
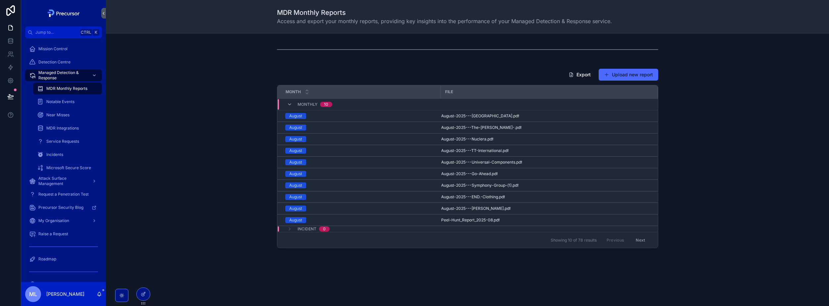
click at [242, 108] on div "Export Upload new report Month File Monthly [DATE] August-2025---[GEOGRAPHIC_DA…" at bounding box center [467, 158] width 713 height 185
click at [612, 69] on button "Upload new report" at bounding box center [629, 75] width 60 height 12
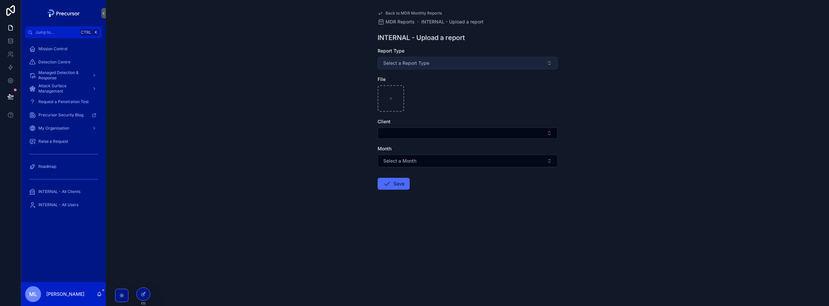
click at [416, 68] on button "Select a Report Type" at bounding box center [468, 63] width 180 height 13
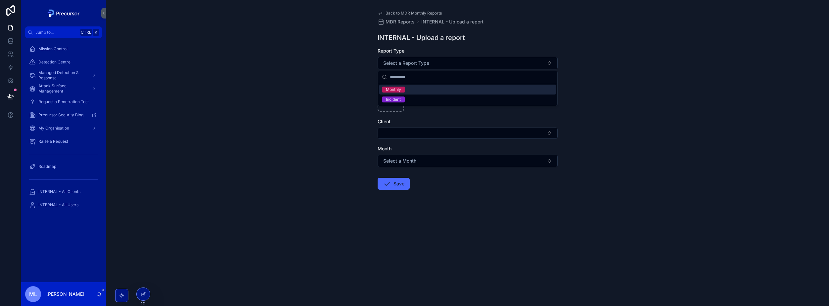
click at [403, 90] on span "Monthly" at bounding box center [393, 90] width 23 height 6
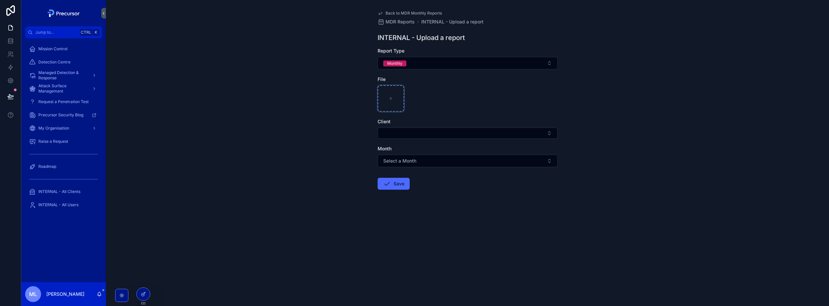
click at [396, 93] on div "scrollable content" at bounding box center [391, 98] width 26 height 26
type input "**********"
click at [411, 138] on button "Select Button" at bounding box center [468, 133] width 180 height 11
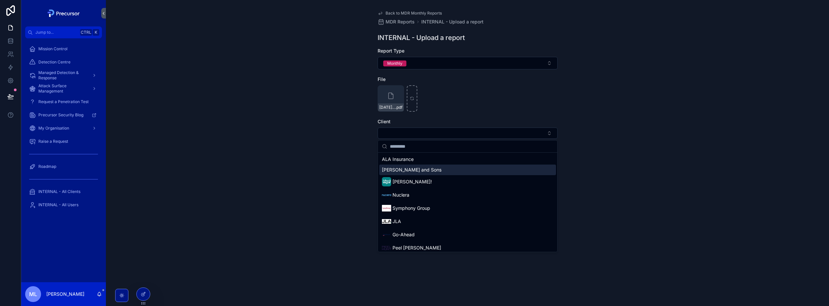
click at [410, 171] on span "[PERSON_NAME] and Sons" at bounding box center [412, 170] width 60 height 7
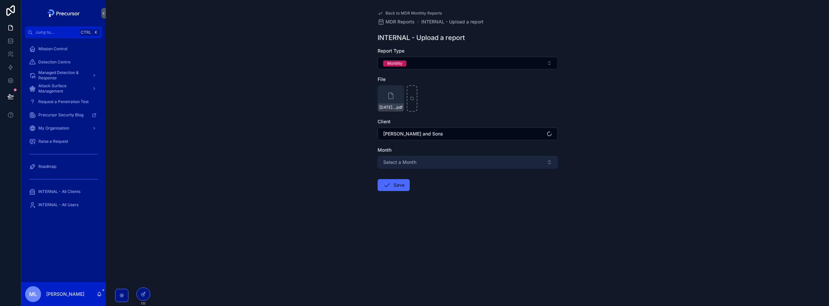
click at [407, 159] on span "Select a Month" at bounding box center [399, 162] width 33 height 7
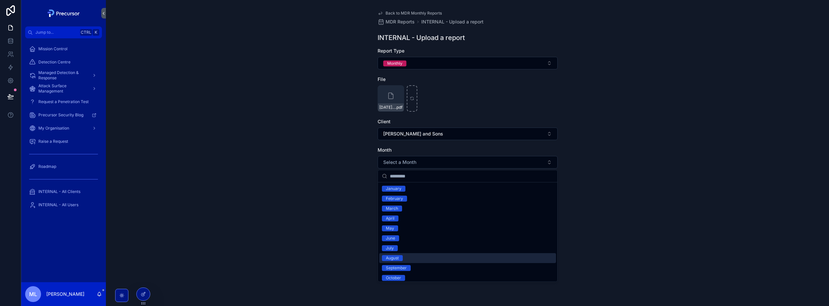
click at [400, 257] on span "August" at bounding box center [392, 259] width 21 height 6
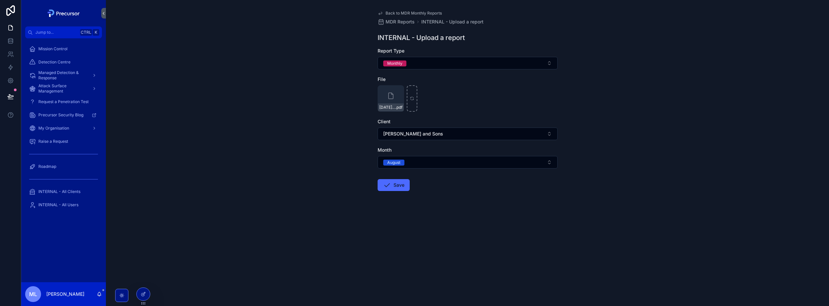
click at [398, 187] on button "Save" at bounding box center [394, 185] width 32 height 12
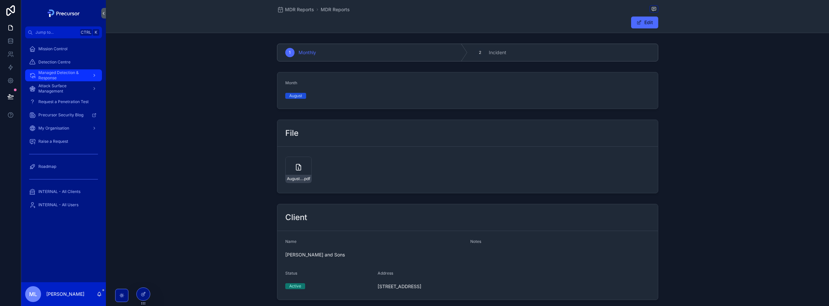
click at [70, 77] on span "Managed Detection & Response" at bounding box center [62, 75] width 48 height 11
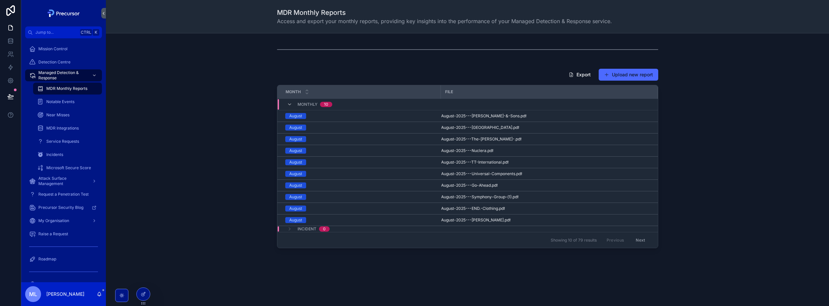
click at [631, 238] on button "Next" at bounding box center [640, 240] width 19 height 10
drag, startPoint x: 612, startPoint y: 242, endPoint x: 263, endPoint y: 262, distance: 349.8
click at [612, 242] on button "Previous" at bounding box center [615, 240] width 26 height 10
click at [141, 295] on icon at bounding box center [143, 294] width 5 height 5
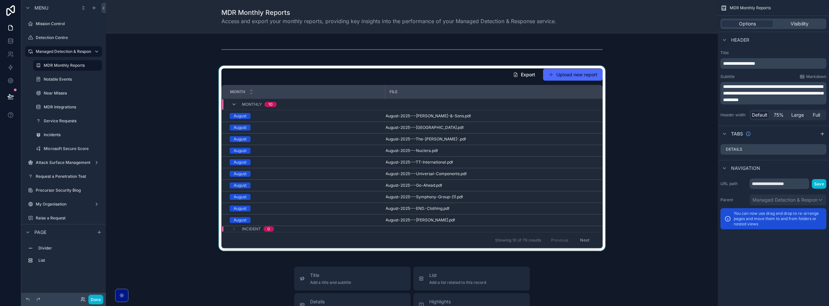
click at [497, 83] on div "scrollable content" at bounding box center [411, 158] width 601 height 185
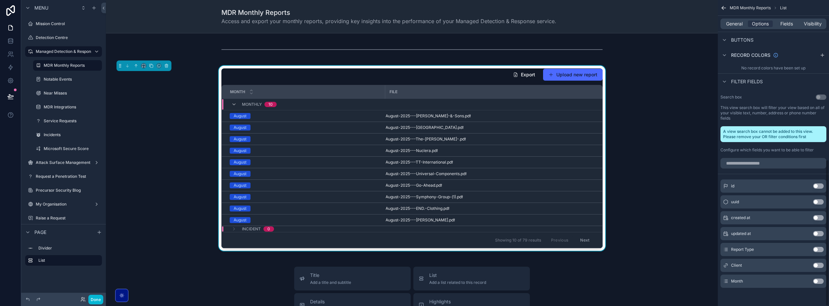
scroll to position [334, 0]
click at [819, 279] on button "Use setting" at bounding box center [818, 281] width 11 height 5
click at [476, 77] on span "Filter Month" at bounding box center [478, 75] width 26 height 7
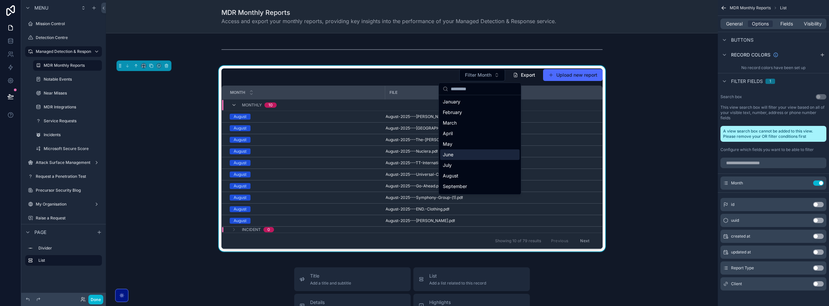
click at [640, 178] on div "Filter Month Export Upload new report Month File Monthly [DATE] August-2025---[…" at bounding box center [411, 159] width 601 height 186
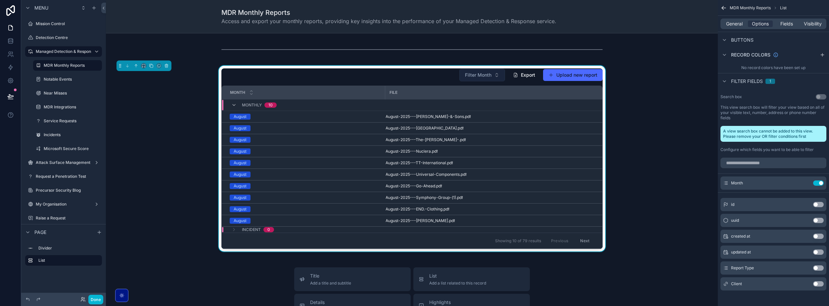
click at [473, 69] on button "Filter Month" at bounding box center [482, 75] width 46 height 13
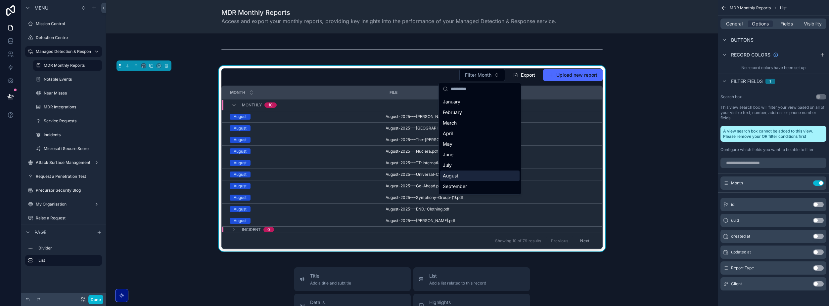
drag, startPoint x: 457, startPoint y: 174, endPoint x: 459, endPoint y: 124, distance: 50.0
click at [457, 173] on div "August" at bounding box center [479, 176] width 79 height 11
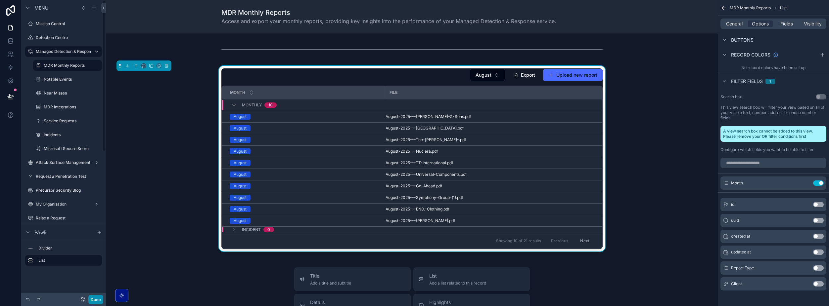
click at [95, 299] on button "Done" at bounding box center [95, 300] width 15 height 10
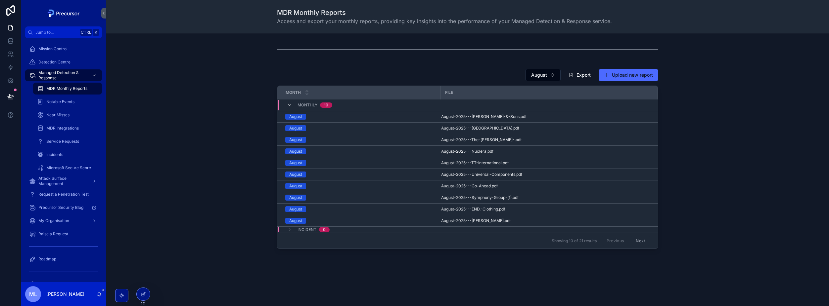
click at [231, 67] on div "August Export Upload new report Month File Monthly [DATE] August-2025---[PERSON…" at bounding box center [467, 159] width 713 height 186
click at [401, 61] on div "August Export Upload new report Month File Monthly [DATE] August-2025---[PERSON…" at bounding box center [467, 163] width 723 height 261
click at [303, 14] on h1 "MDR Monthly Reports" at bounding box center [444, 12] width 335 height 9
click at [303, 13] on h1 "MDR Monthly Reports" at bounding box center [444, 12] width 335 height 9
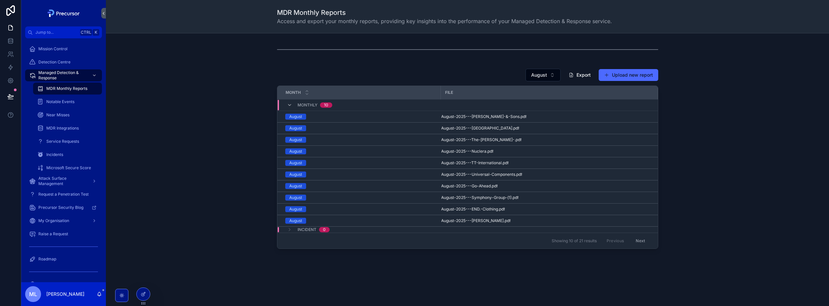
drag, startPoint x: 303, startPoint y: 13, endPoint x: 305, endPoint y: 24, distance: 10.8
click at [305, 24] on span "Access and export your monthly reports, providing key insights into the perform…" at bounding box center [444, 21] width 335 height 8
drag, startPoint x: 305, startPoint y: 24, endPoint x: 271, endPoint y: 62, distance: 51.8
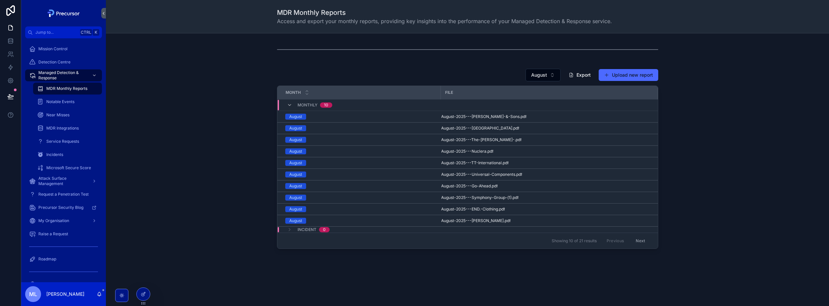
click at [280, 51] on div "scrollable content" at bounding box center [467, 49] width 381 height 17
click at [10, 39] on icon at bounding box center [10, 41] width 7 height 7
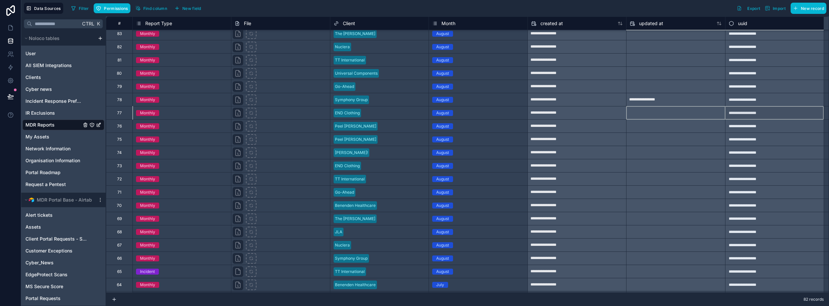
scroll to position [33, 0]
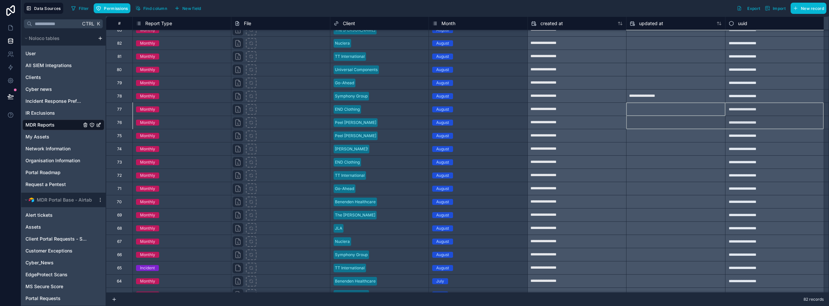
drag, startPoint x: 742, startPoint y: 140, endPoint x: 752, endPoint y: 138, distance: 10.2
drag, startPoint x: 706, startPoint y: 212, endPoint x: 502, endPoint y: 270, distance: 211.4
click at [705, 212] on div at bounding box center [676, 215] width 98 height 11
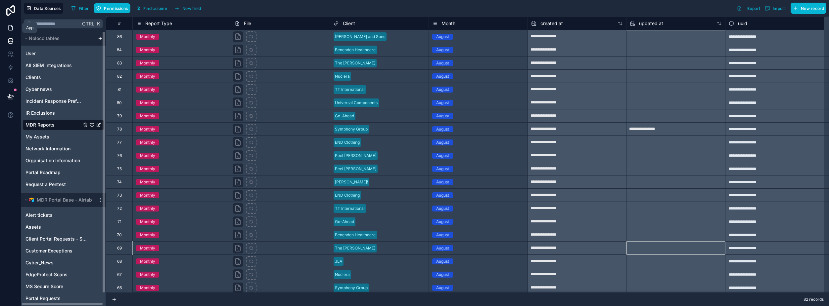
click at [7, 28] on icon at bounding box center [10, 27] width 7 height 7
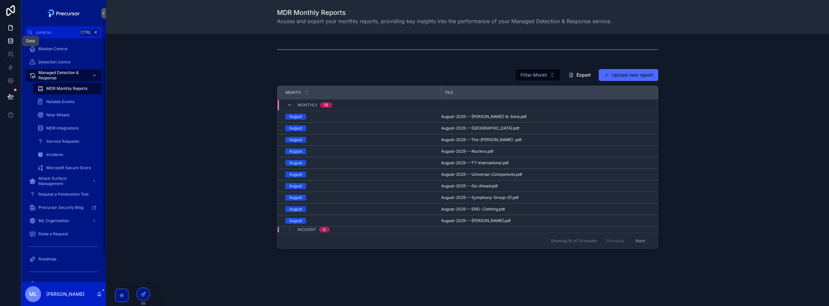
click at [15, 38] on link at bounding box center [10, 40] width 21 height 13
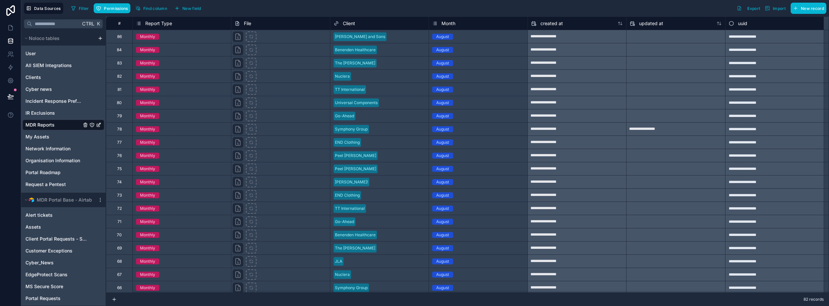
click at [547, 222] on div "**********" at bounding box center [577, 222] width 98 height 11
click at [14, 26] on link at bounding box center [10, 27] width 21 height 13
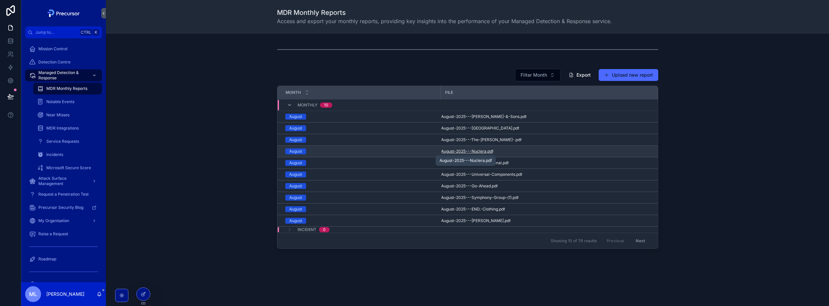
click at [487, 153] on span ".pdf" at bounding box center [490, 151] width 7 height 5
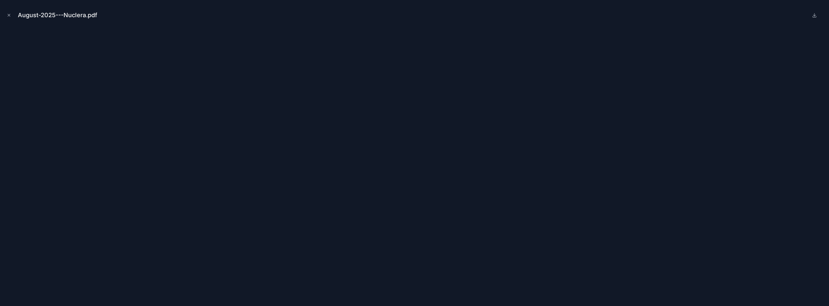
click at [10, 20] on div "August-2025---Nuclera.pdf" at bounding box center [414, 15] width 819 height 20
click at [10, 16] on icon "Close modal" at bounding box center [9, 15] width 5 height 5
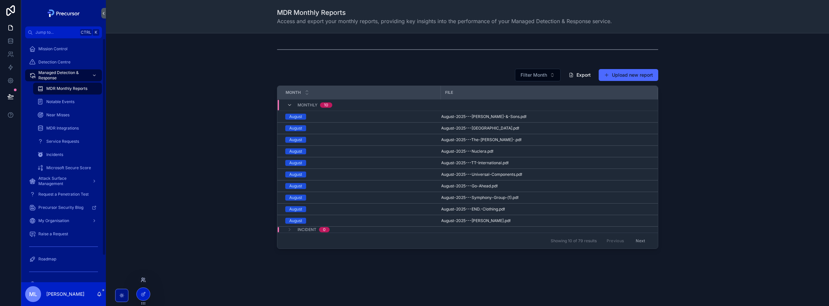
click at [141, 279] on icon at bounding box center [143, 280] width 5 height 5
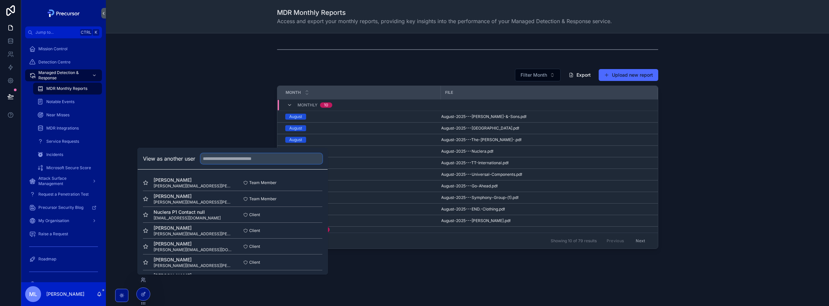
click at [248, 156] on input "text" at bounding box center [262, 159] width 122 height 11
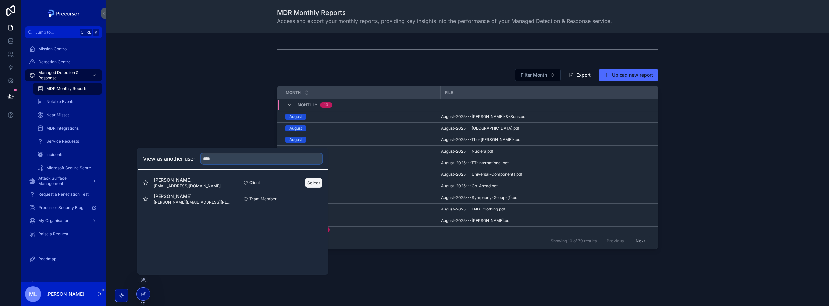
type input "****"
click at [306, 181] on button "Select" at bounding box center [313, 183] width 17 height 10
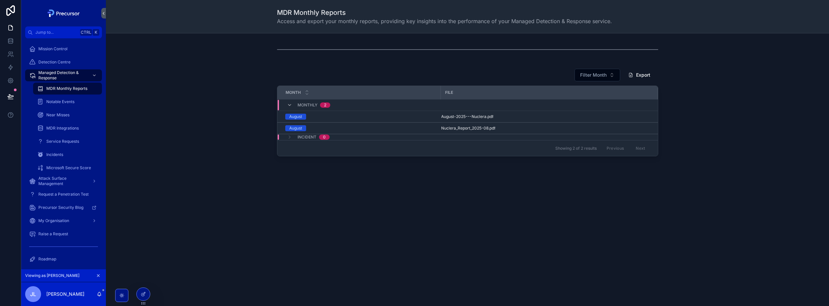
drag, startPoint x: 97, startPoint y: 276, endPoint x: 146, endPoint y: 201, distance: 89.7
click at [97, 276] on icon "scrollable content" at bounding box center [98, 276] width 5 height 5
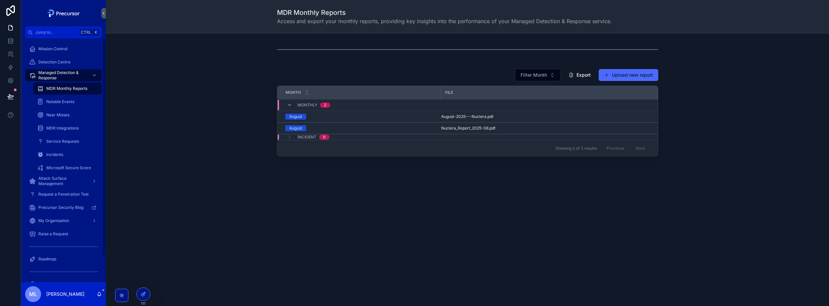
click at [373, 24] on span "Access and export your monthly reports, providing key insights into the perform…" at bounding box center [444, 21] width 335 height 8
click at [374, 25] on div "MDR Monthly Reports Access and export your monthly reports, providing key insig…" at bounding box center [467, 16] width 381 height 33
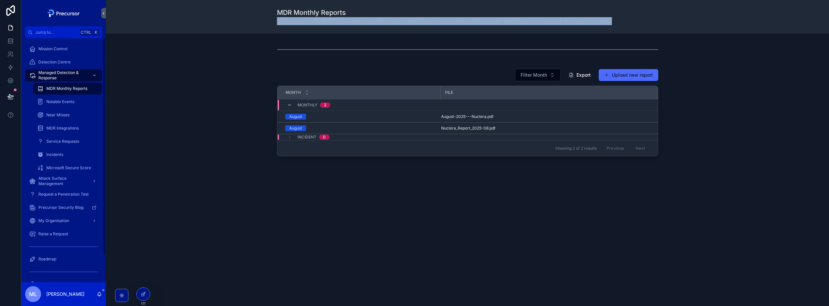
click at [374, 25] on div "MDR Monthly Reports Access and export your monthly reports, providing key insig…" at bounding box center [467, 16] width 381 height 33
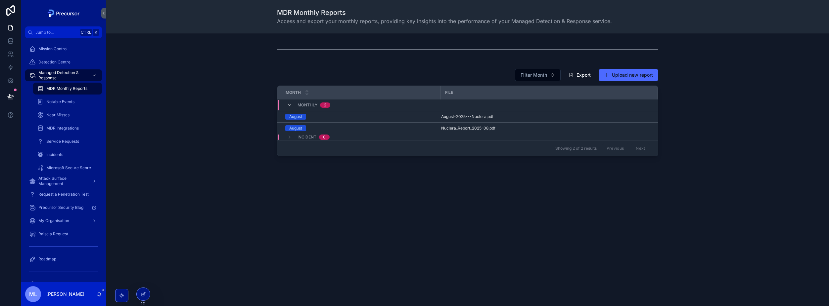
drag, startPoint x: 374, startPoint y: 25, endPoint x: 322, endPoint y: 36, distance: 53.1
click at [322, 36] on div "Filter Month Export Upload new report Month File Monthly 2 August August-2025--…" at bounding box center [467, 117] width 723 height 168
click at [67, 85] on div "MDR Monthly Reports" at bounding box center [67, 88] width 61 height 11
drag, startPoint x: 54, startPoint y: 88, endPoint x: 0, endPoint y: 91, distance: 54.4
click at [54, 88] on span "MDR Monthly Reports" at bounding box center [66, 88] width 41 height 5
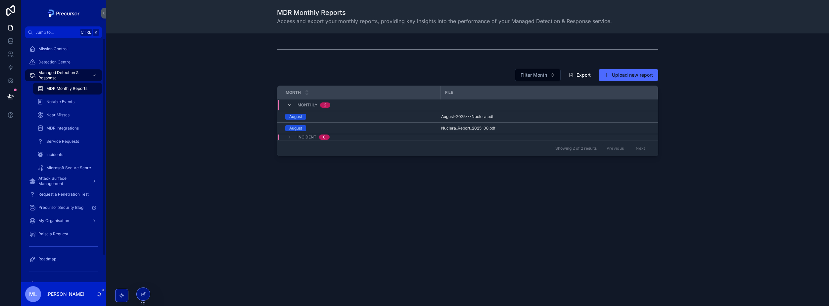
click at [134, 97] on div "Filter Month Export Upload new report Month File Monthly 2 August August-2025--…" at bounding box center [467, 112] width 713 height 93
click at [232, 159] on div "Filter Month Export Upload new report Month File Monthly 2 August August-2025--…" at bounding box center [467, 112] width 713 height 93
click at [72, 98] on div "Notable Events" at bounding box center [67, 102] width 61 height 11
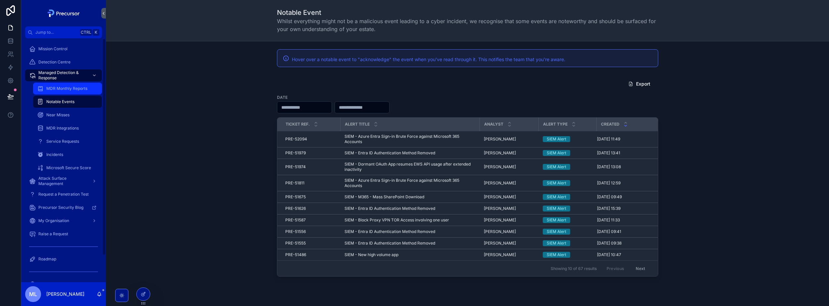
click at [74, 87] on span "MDR Monthly Reports" at bounding box center [66, 88] width 41 height 5
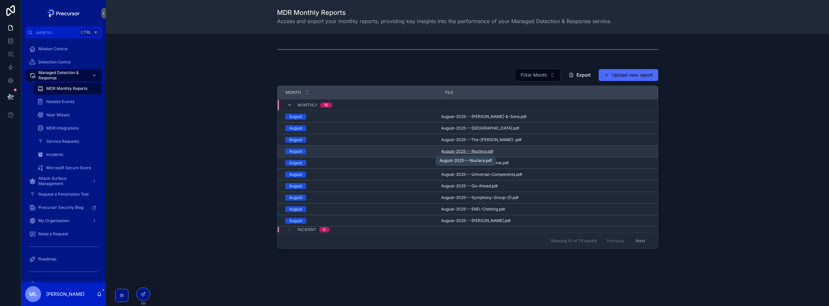
click at [483, 153] on span "August-2025---Nuclera" at bounding box center [463, 151] width 45 height 5
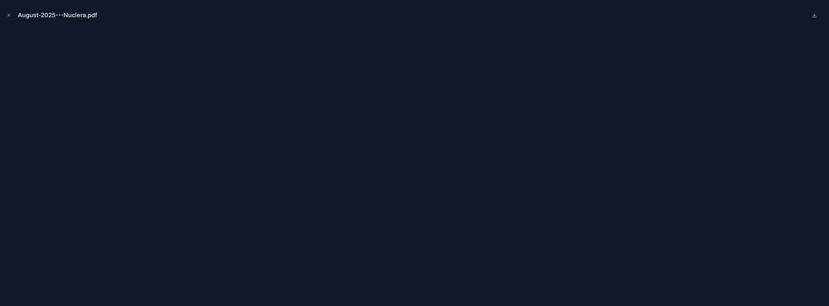
click at [7, 11] on div "August-2025---Nuclera.pdf" at bounding box center [414, 15] width 819 height 20
click at [8, 14] on icon "Close modal" at bounding box center [9, 15] width 5 height 5
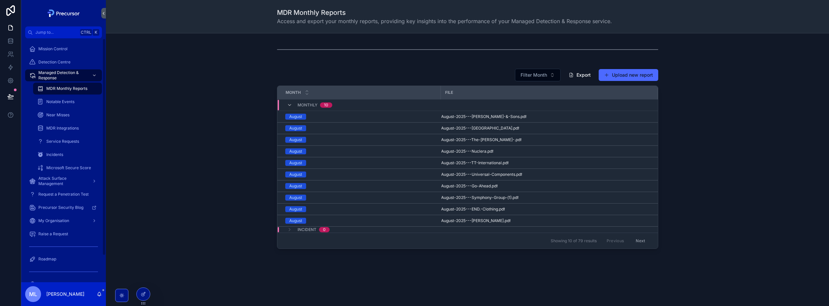
click at [234, 150] on div "Filter Month Export Upload new report Month File Monthly [DATE] August-2025---[…" at bounding box center [467, 159] width 713 height 186
drag, startPoint x: 643, startPoint y: 242, endPoint x: 637, endPoint y: 242, distance: 6.0
click at [643, 242] on button "Next" at bounding box center [640, 241] width 19 height 10
click at [618, 242] on button "Previous" at bounding box center [615, 241] width 26 height 10
click at [618, 242] on div "Previous Next" at bounding box center [626, 241] width 48 height 10
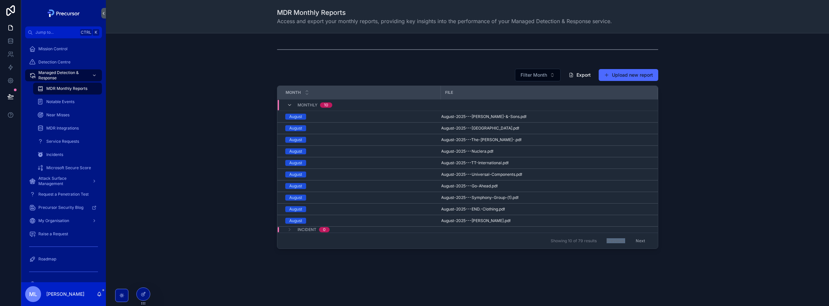
click at [618, 242] on div "Previous Next" at bounding box center [626, 241] width 48 height 10
drag, startPoint x: 618, startPoint y: 242, endPoint x: 636, endPoint y: 242, distance: 18.2
click at [636, 242] on button "Next" at bounding box center [640, 241] width 19 height 10
click at [619, 241] on button "Previous" at bounding box center [615, 241] width 26 height 10
drag, startPoint x: 638, startPoint y: 70, endPoint x: 600, endPoint y: 72, distance: 38.8
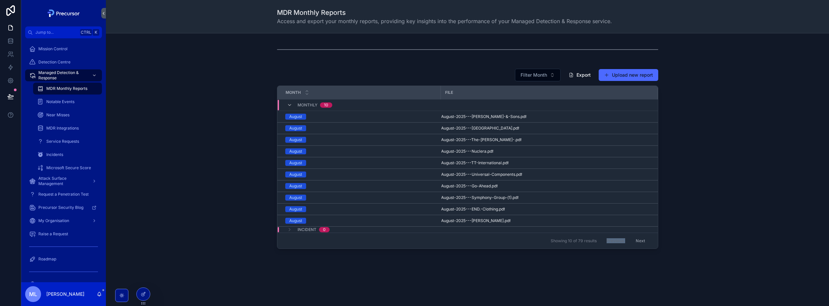
click at [638, 70] on button "Upload new report" at bounding box center [629, 75] width 60 height 12
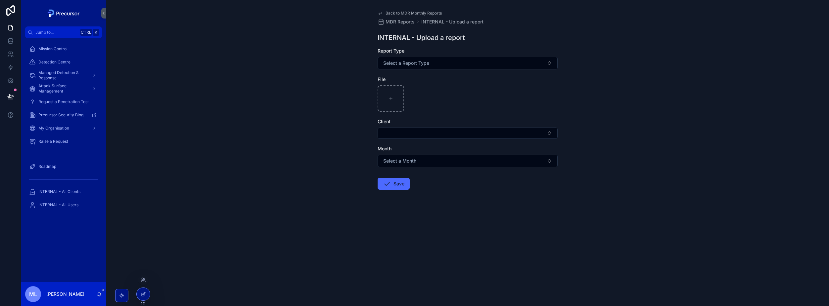
drag, startPoint x: 410, startPoint y: 13, endPoint x: 149, endPoint y: 290, distance: 380.0
click at [410, 13] on span "Back to MDR Monthly Reports" at bounding box center [414, 13] width 56 height 5
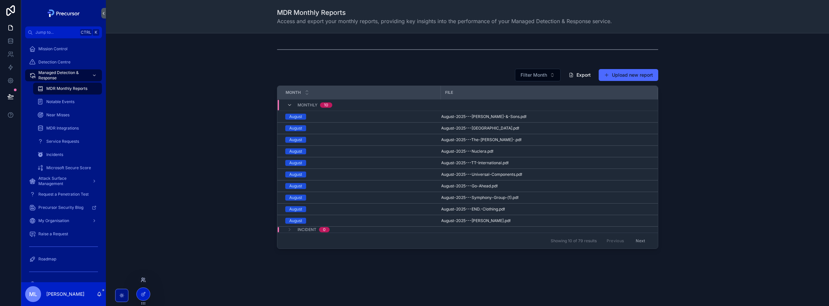
click at [143, 279] on icon at bounding box center [143, 279] width 2 height 2
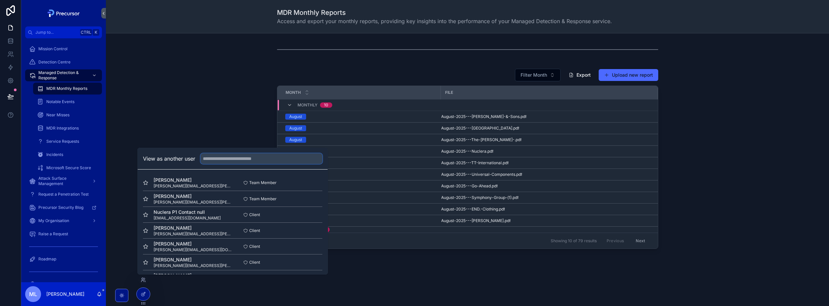
click at [217, 158] on input "text" at bounding box center [262, 159] width 122 height 11
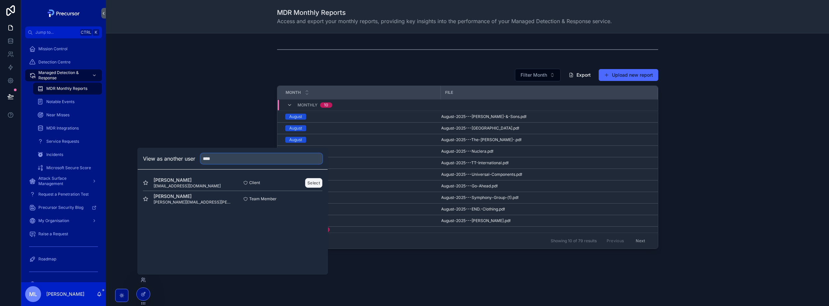
type input "****"
click at [317, 182] on button "Select" at bounding box center [313, 183] width 17 height 10
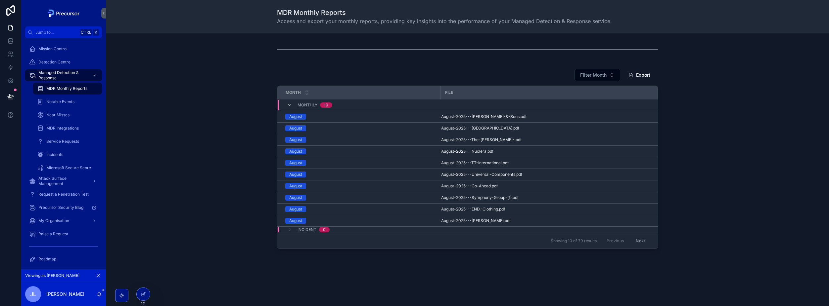
drag, startPoint x: 206, startPoint y: 105, endPoint x: 218, endPoint y: 113, distance: 15.2
click at [203, 104] on div "Filter Month Export Month File Monthly 10 August August-2025---James-Jones-&-So…" at bounding box center [467, 159] width 713 height 186
click at [211, 56] on div "scrollable content" at bounding box center [467, 50] width 713 height 22
click at [57, 105] on div "Notable Events" at bounding box center [67, 102] width 61 height 11
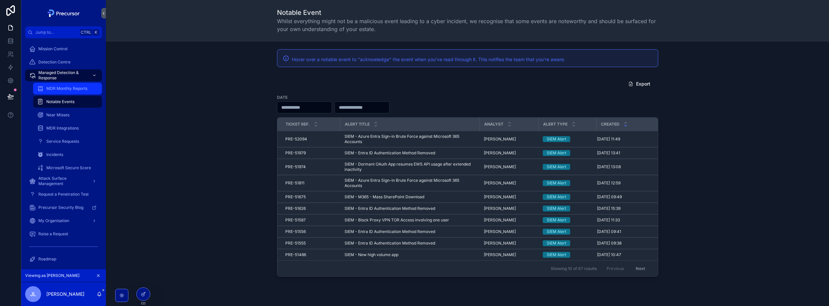
click at [57, 89] on span "MDR Monthly Reports" at bounding box center [66, 88] width 41 height 5
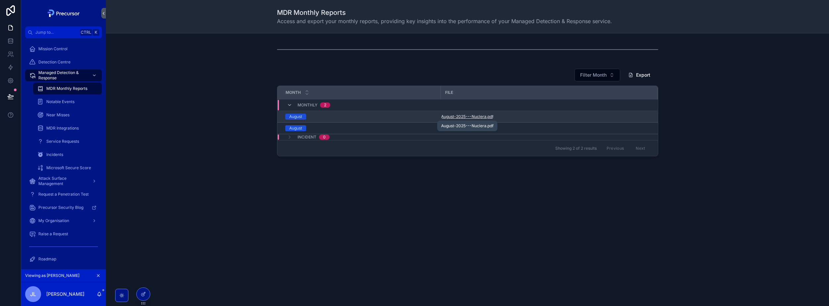
click at [455, 114] on span "August-2025---Nuclera" at bounding box center [463, 116] width 45 height 5
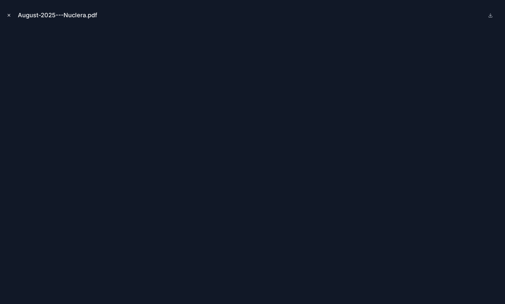
click at [8, 16] on icon "Close modal" at bounding box center [9, 15] width 5 height 5
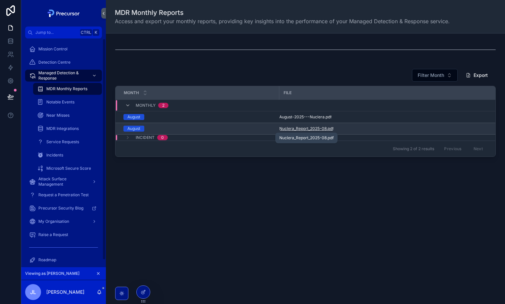
click at [322, 126] on span "Nuclera_Report_2025-08" at bounding box center [302, 128] width 47 height 5
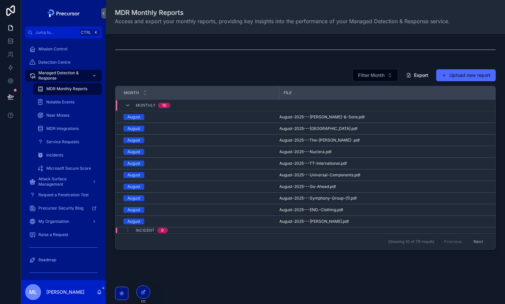
drag, startPoint x: 279, startPoint y: 65, endPoint x: 165, endPoint y: 79, distance: 114.5
click at [279, 65] on div "Filter Month Export Upload new report Month File Monthly [DATE] August-2025---[…" at bounding box center [305, 163] width 399 height 261
click at [474, 240] on button "Next" at bounding box center [478, 241] width 19 height 10
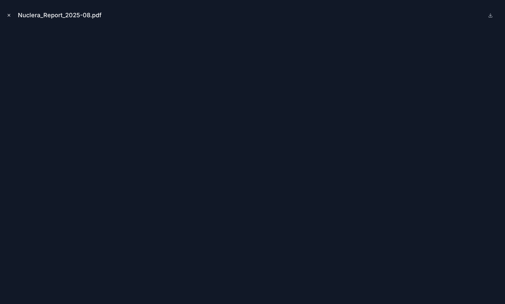
click at [10, 15] on icon "Close modal" at bounding box center [9, 15] width 5 height 5
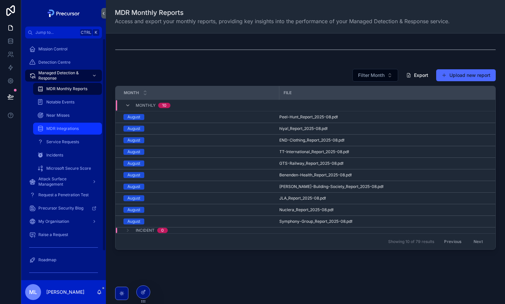
click at [81, 125] on div "MDR Integrations" at bounding box center [67, 128] width 61 height 11
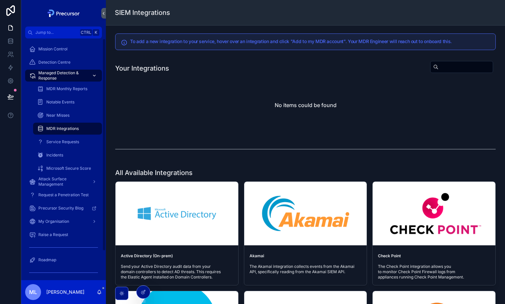
click at [64, 79] on span "Managed Detection & Response" at bounding box center [62, 75] width 48 height 11
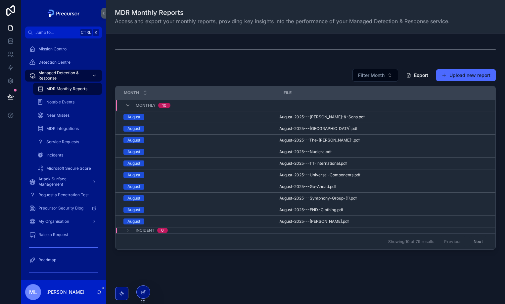
click at [66, 88] on span "MDR Monthly Reports" at bounding box center [66, 88] width 41 height 5
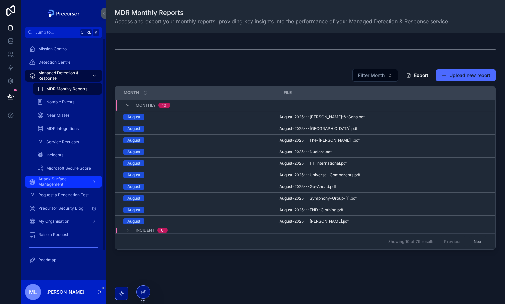
click at [72, 182] on span "Attack Surface Management" at bounding box center [62, 181] width 48 height 11
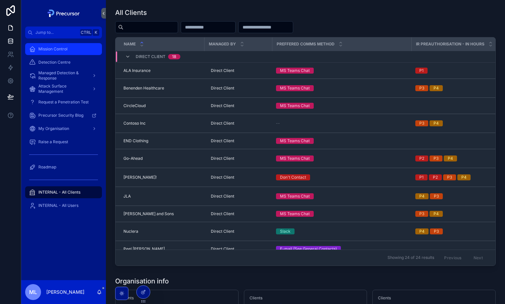
click at [63, 50] on span "Mission Control" at bounding box center [52, 48] width 29 height 5
